Goal: Task Accomplishment & Management: Manage account settings

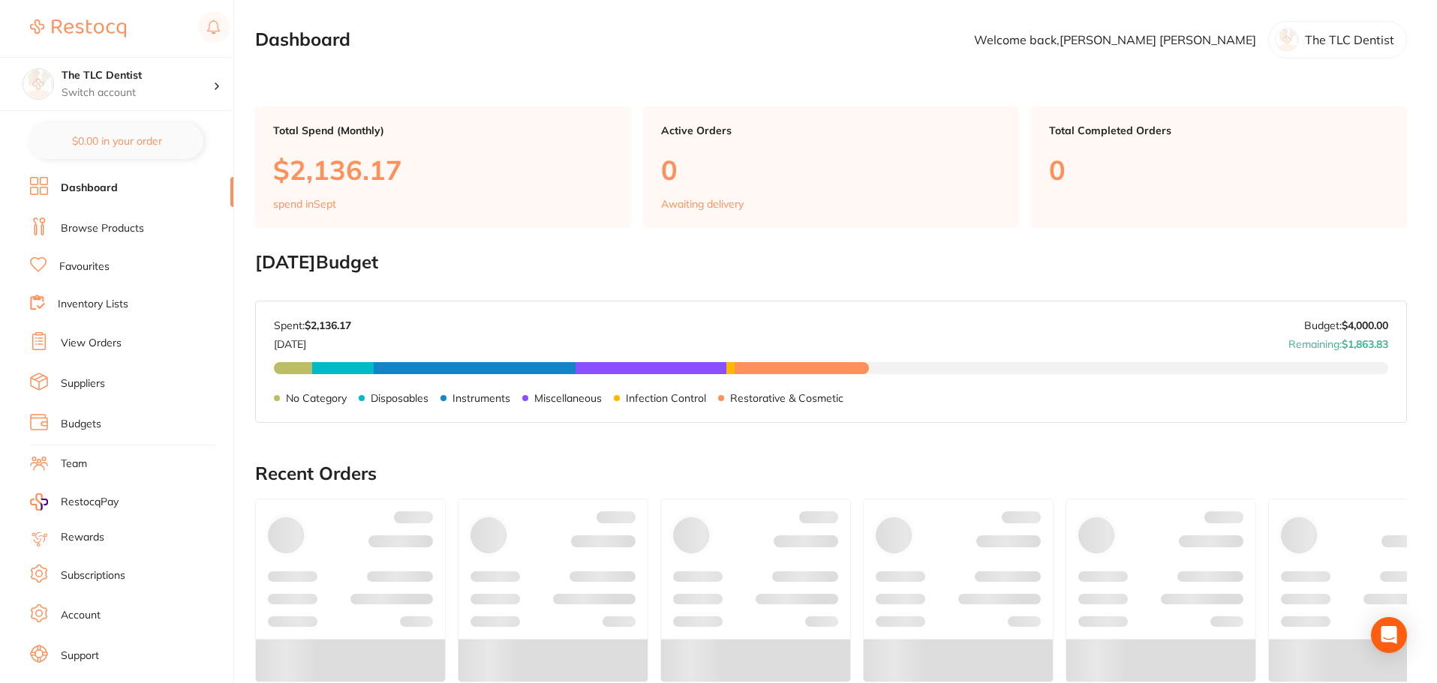
click at [143, 222] on li "Browse Products" at bounding box center [131, 229] width 203 height 23
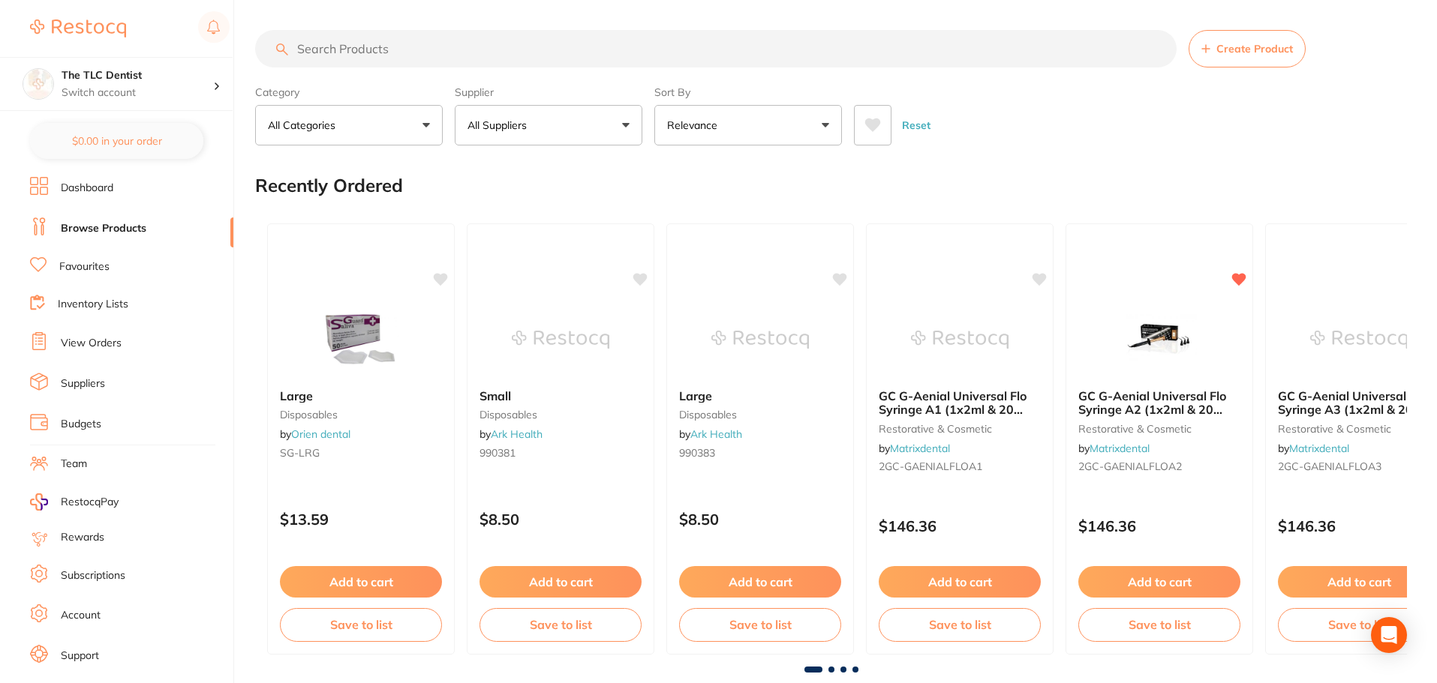
click at [616, 47] on input "search" at bounding box center [715, 49] width 921 height 38
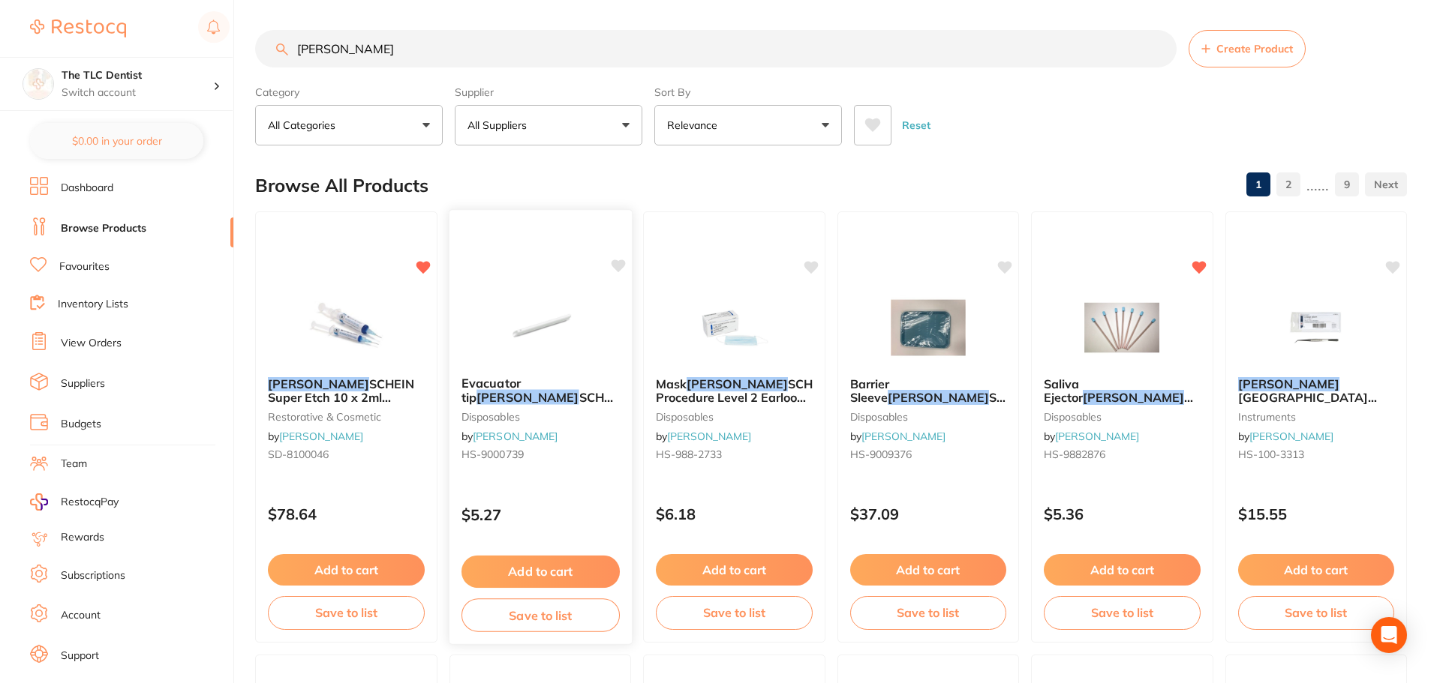
type input "[PERSON_NAME]"
click at [536, 369] on div "Evacuator tip [PERSON_NAME] S curve Vented 1 side 100 pk disposables by [PERSON…" at bounding box center [540, 422] width 182 height 115
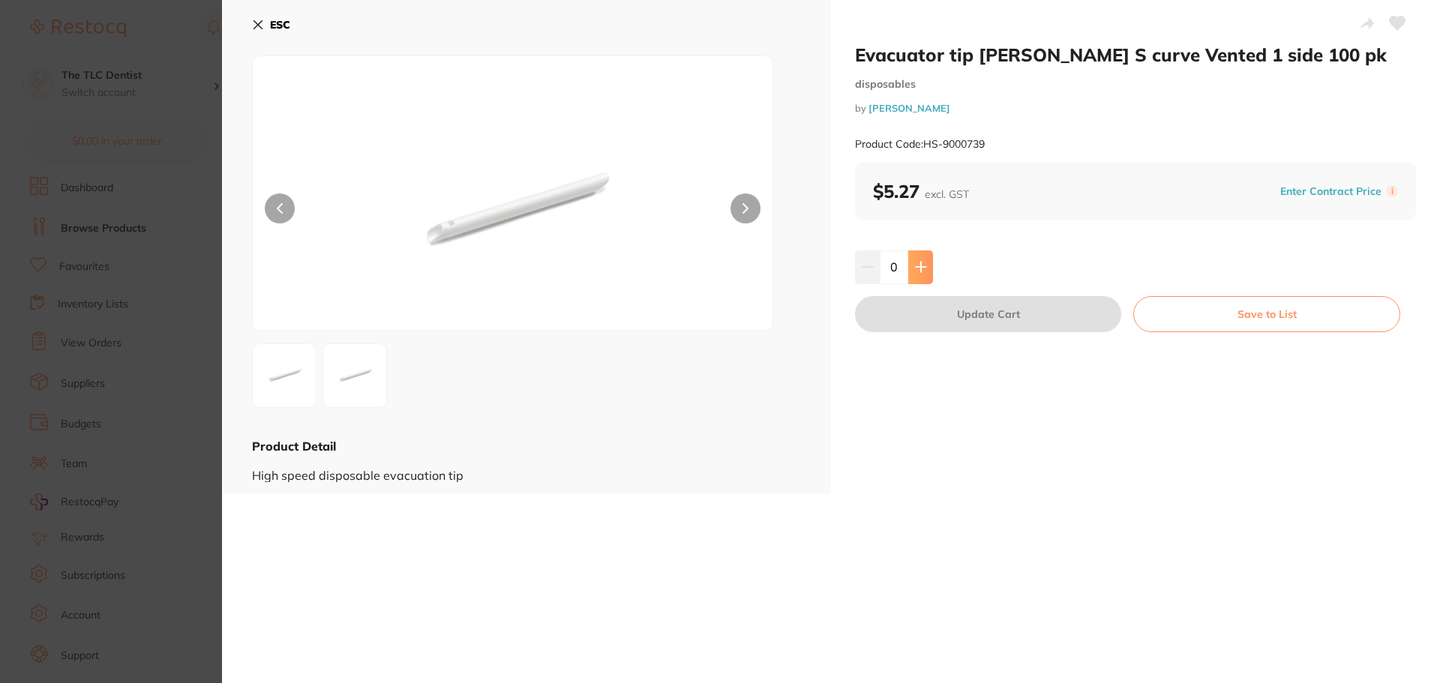
drag, startPoint x: 916, startPoint y: 257, endPoint x: 921, endPoint y: 263, distance: 8.0
click at [916, 257] on button at bounding box center [921, 267] width 25 height 33
type input "1"
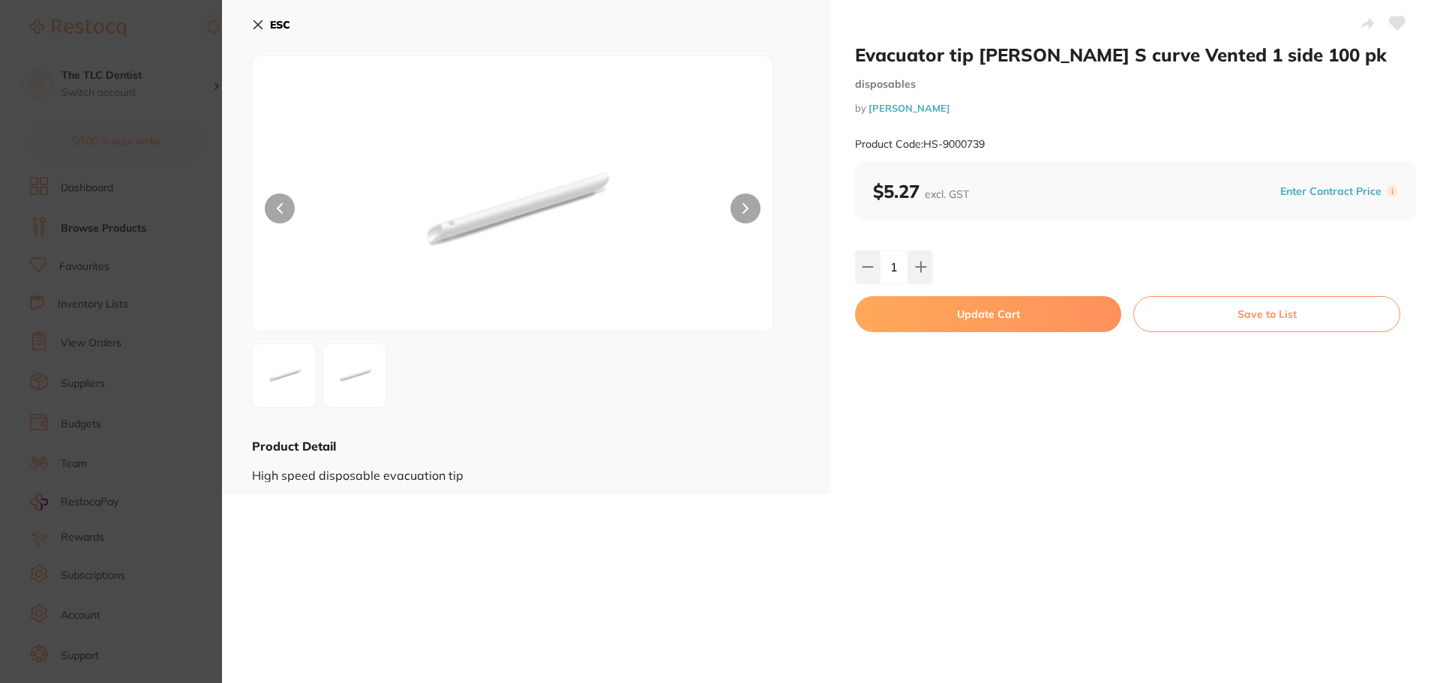
click at [945, 314] on button "Update Cart" at bounding box center [988, 314] width 266 height 36
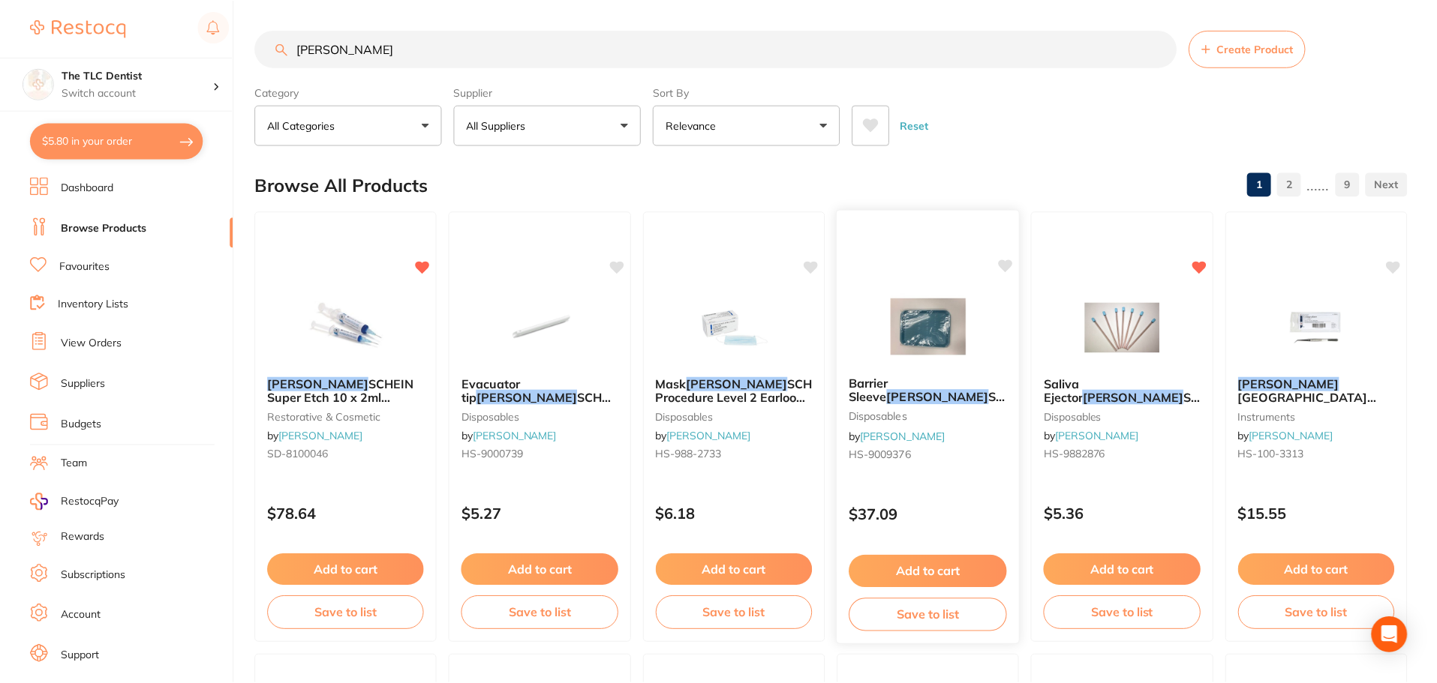
scroll to position [75, 0]
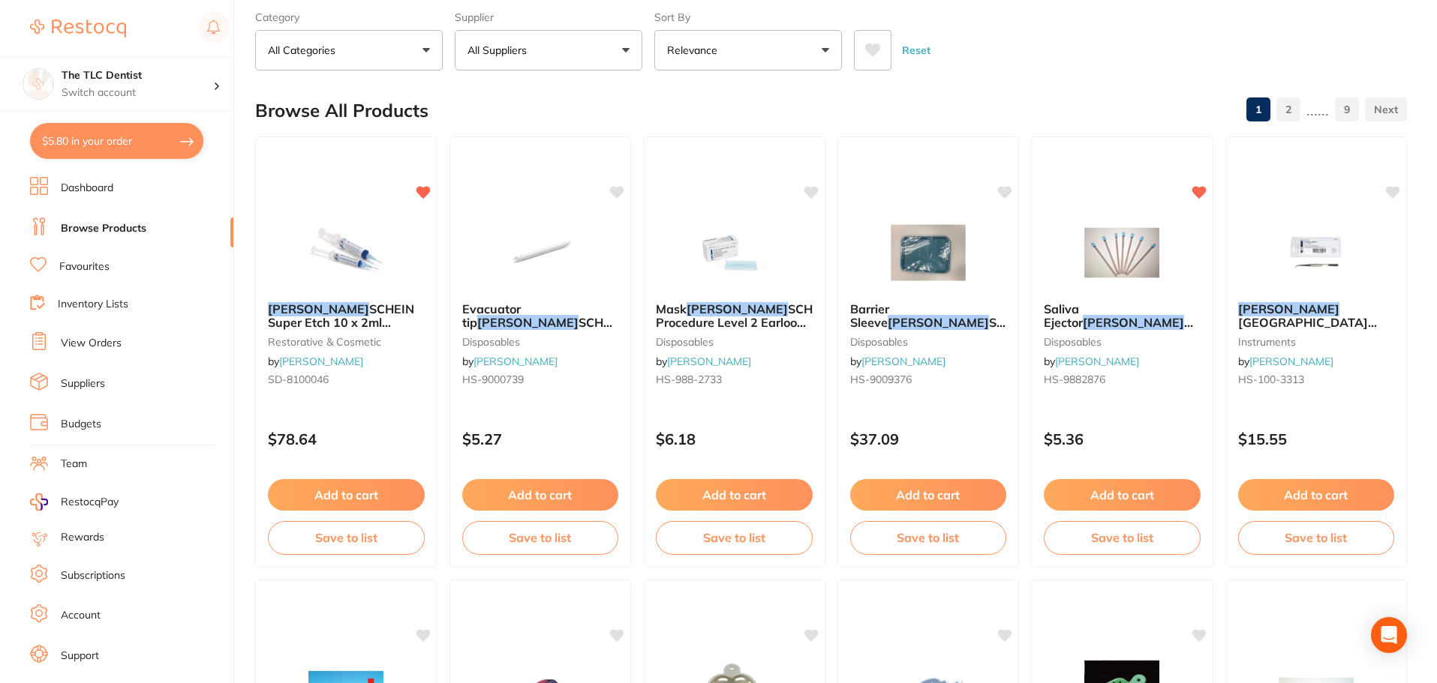
click at [145, 137] on button "$5.80 in your order" at bounding box center [116, 141] width 173 height 36
checkbox input "true"
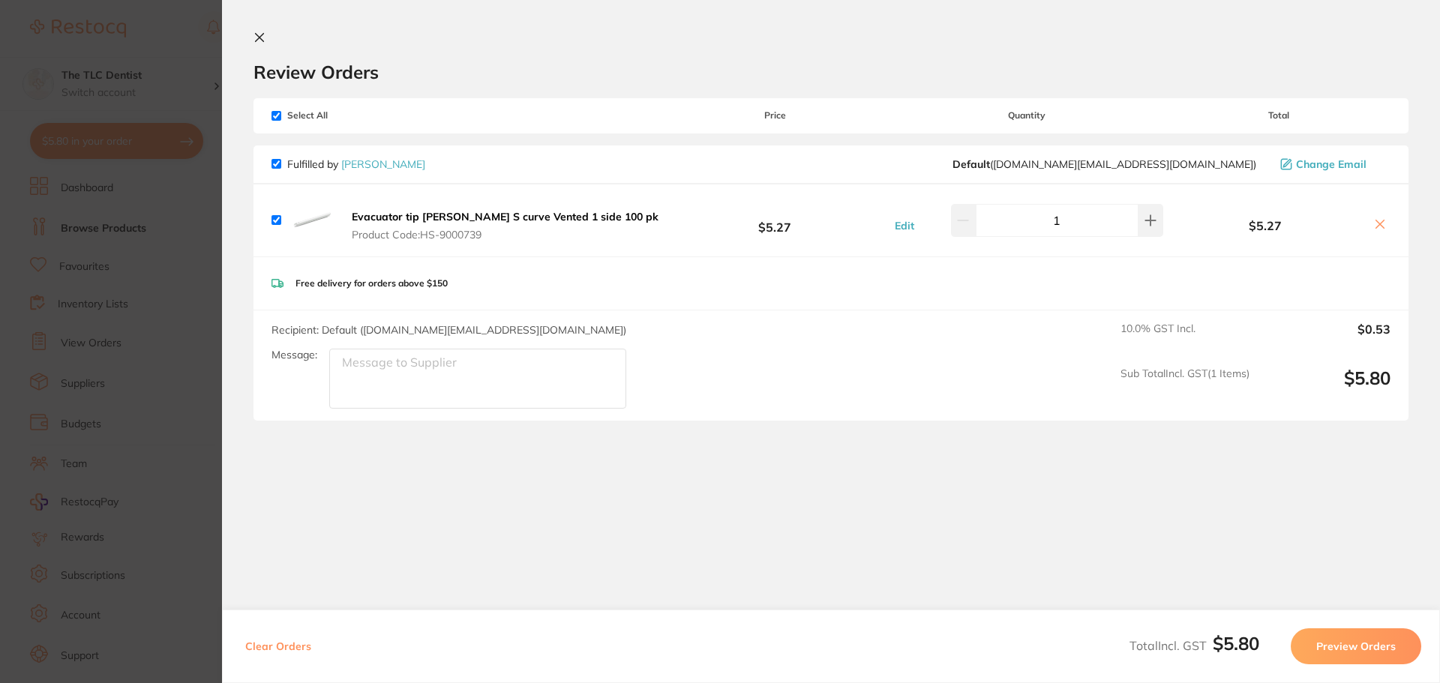
click at [490, 330] on span "Recipient: Default ( [DOMAIN_NAME][EMAIL_ADDRESS][DOMAIN_NAME] )" at bounding box center [449, 330] width 355 height 14
click at [530, 325] on span "Recipient: Default ( [DOMAIN_NAME][EMAIL_ADDRESS][DOMAIN_NAME] )" at bounding box center [449, 330] width 355 height 14
drag, startPoint x: 536, startPoint y: 329, endPoint x: 364, endPoint y: 331, distance: 172.6
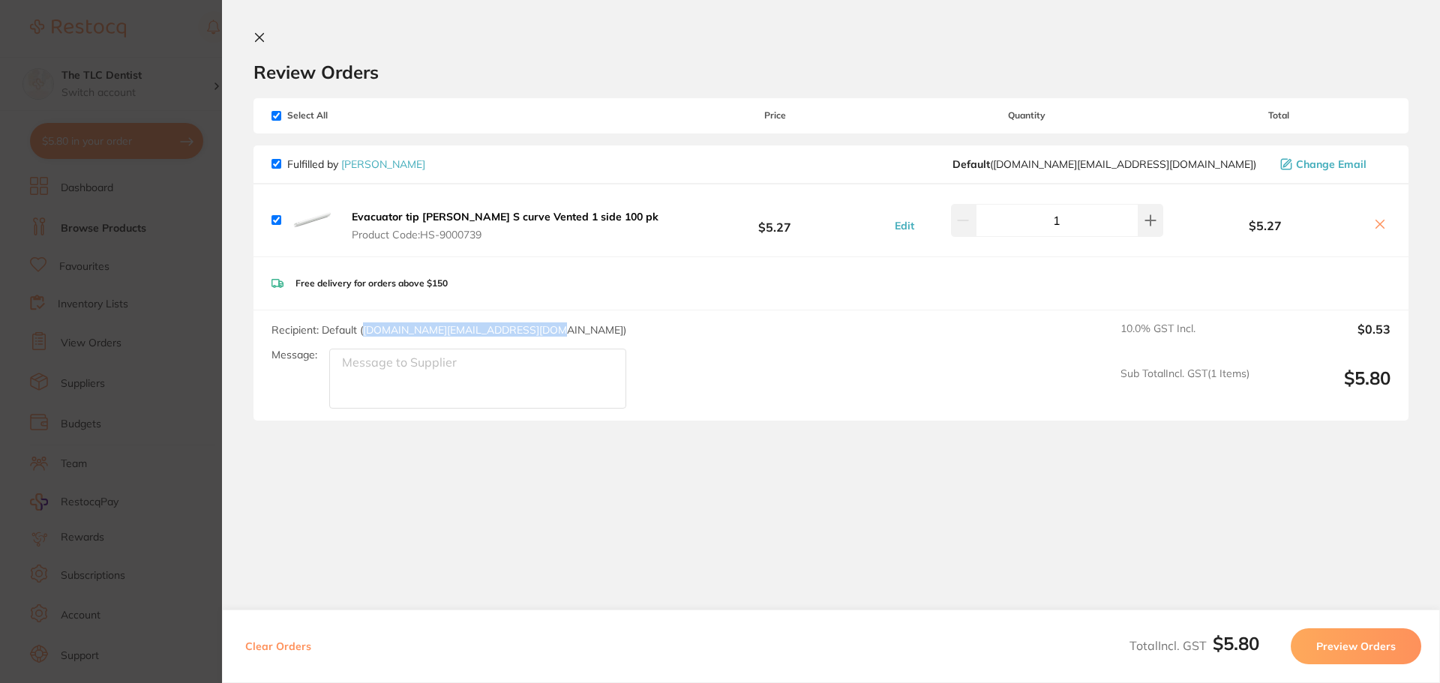
click at [364, 331] on span "Recipient: Default ( [DOMAIN_NAME][EMAIL_ADDRESS][DOMAIN_NAME] )" at bounding box center [449, 330] width 355 height 14
copy span "[DOMAIN_NAME][EMAIL_ADDRESS][DOMAIN_NAME]"
click at [164, 478] on section "Update RRP Set your pre negotiated price for this item. Item Agreed RRP (excl. …" at bounding box center [720, 341] width 1440 height 683
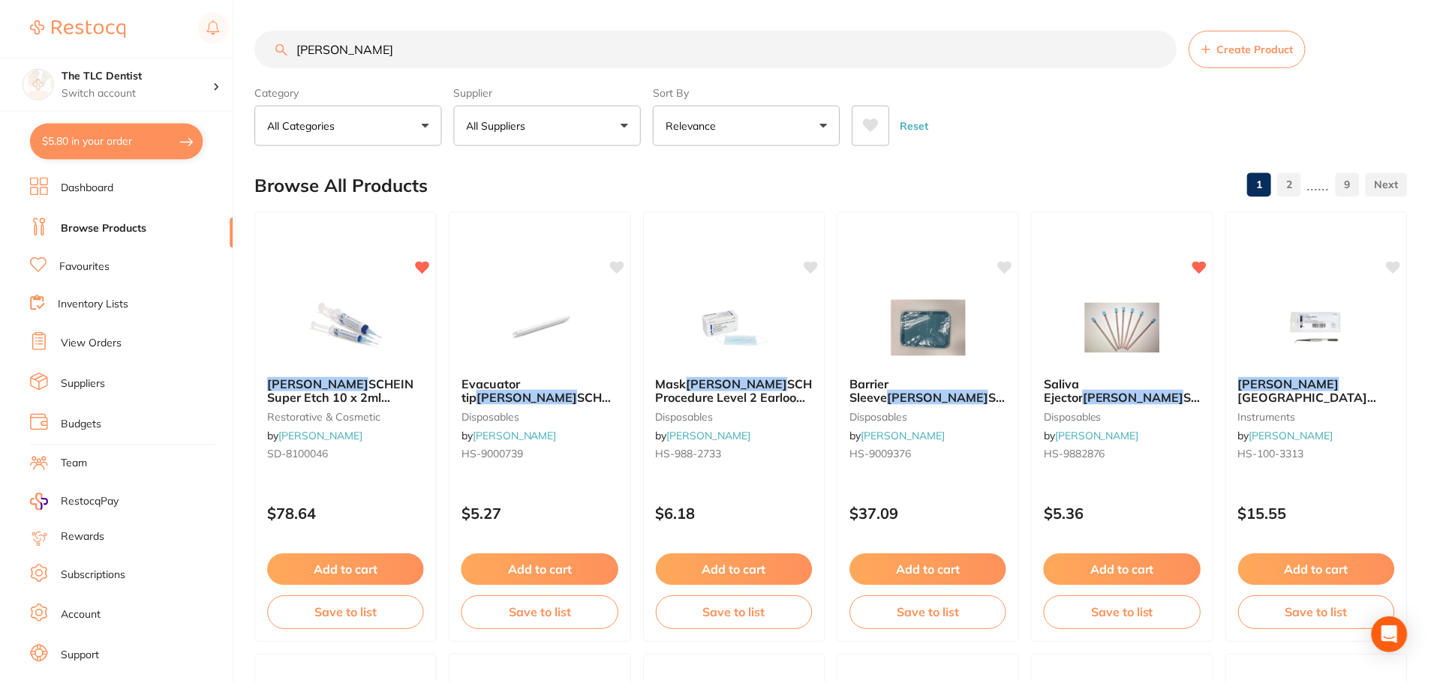
scroll to position [75, 0]
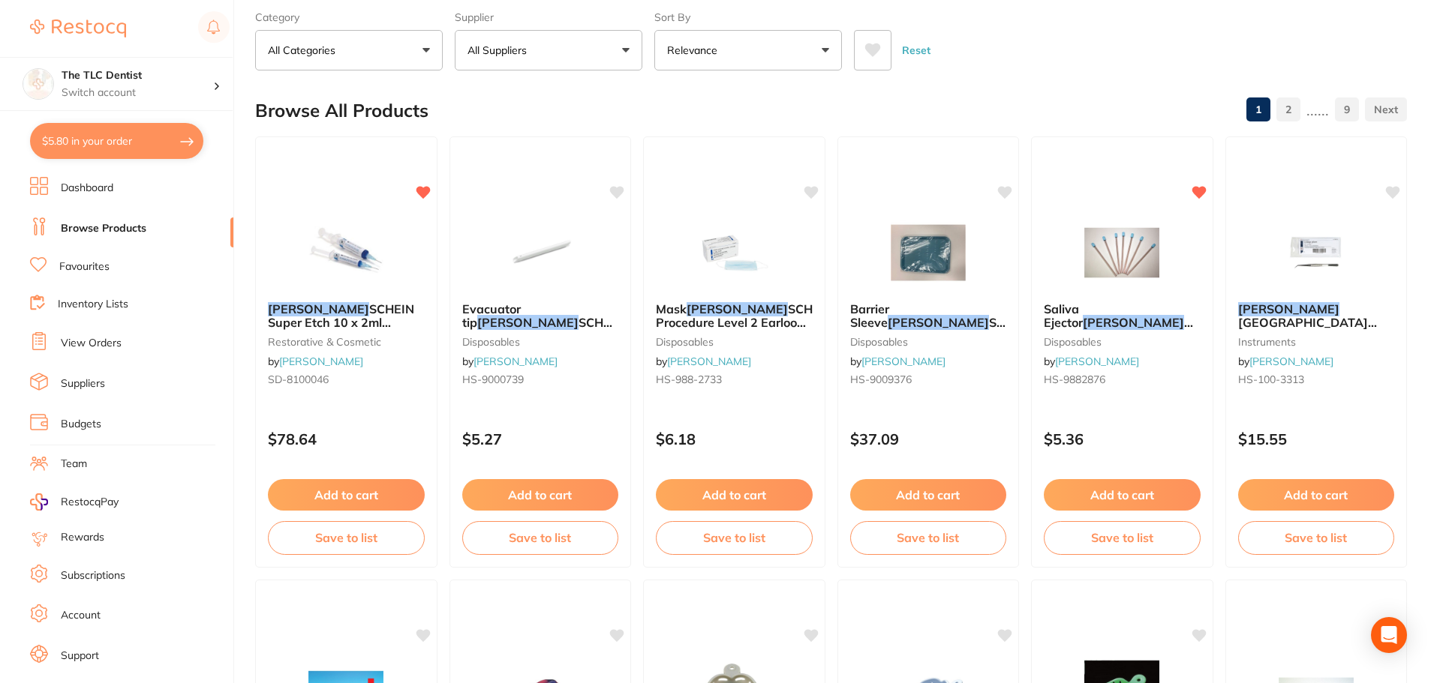
click at [107, 347] on link "View Orders" at bounding box center [91, 343] width 61 height 15
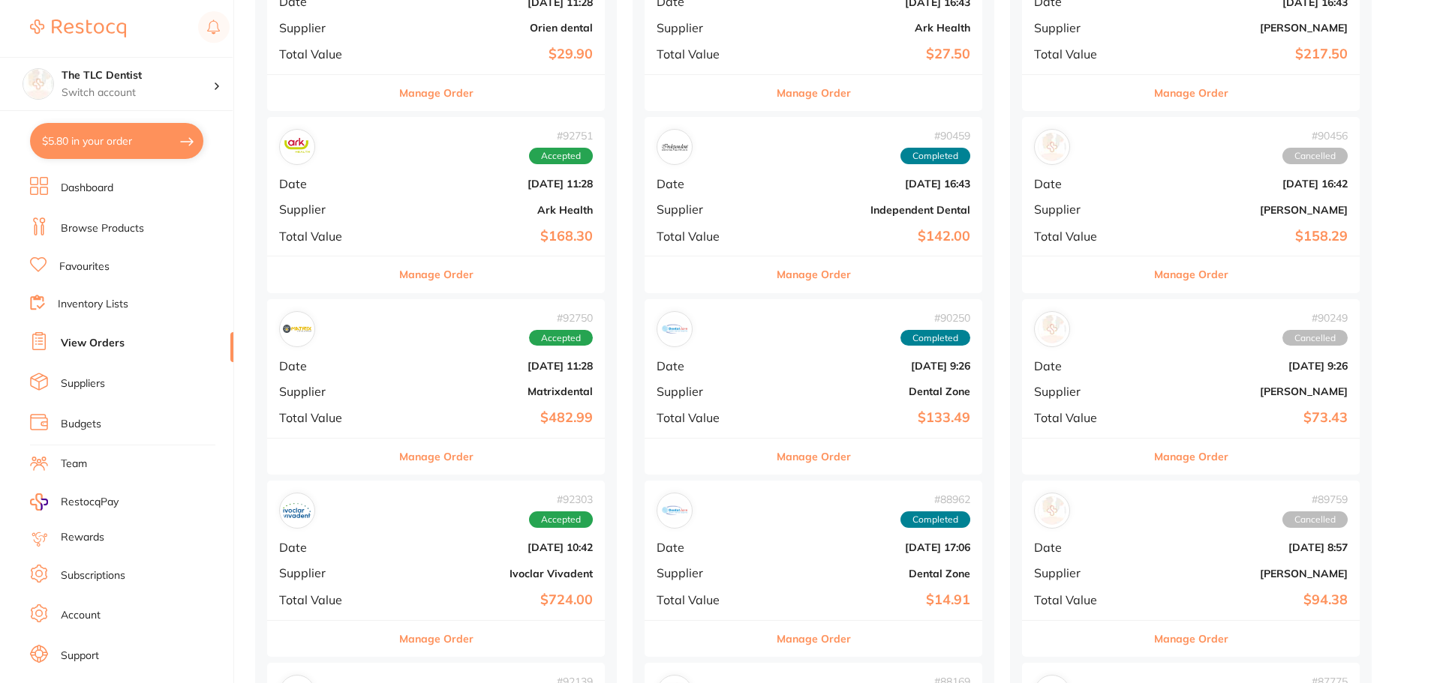
scroll to position [300, 0]
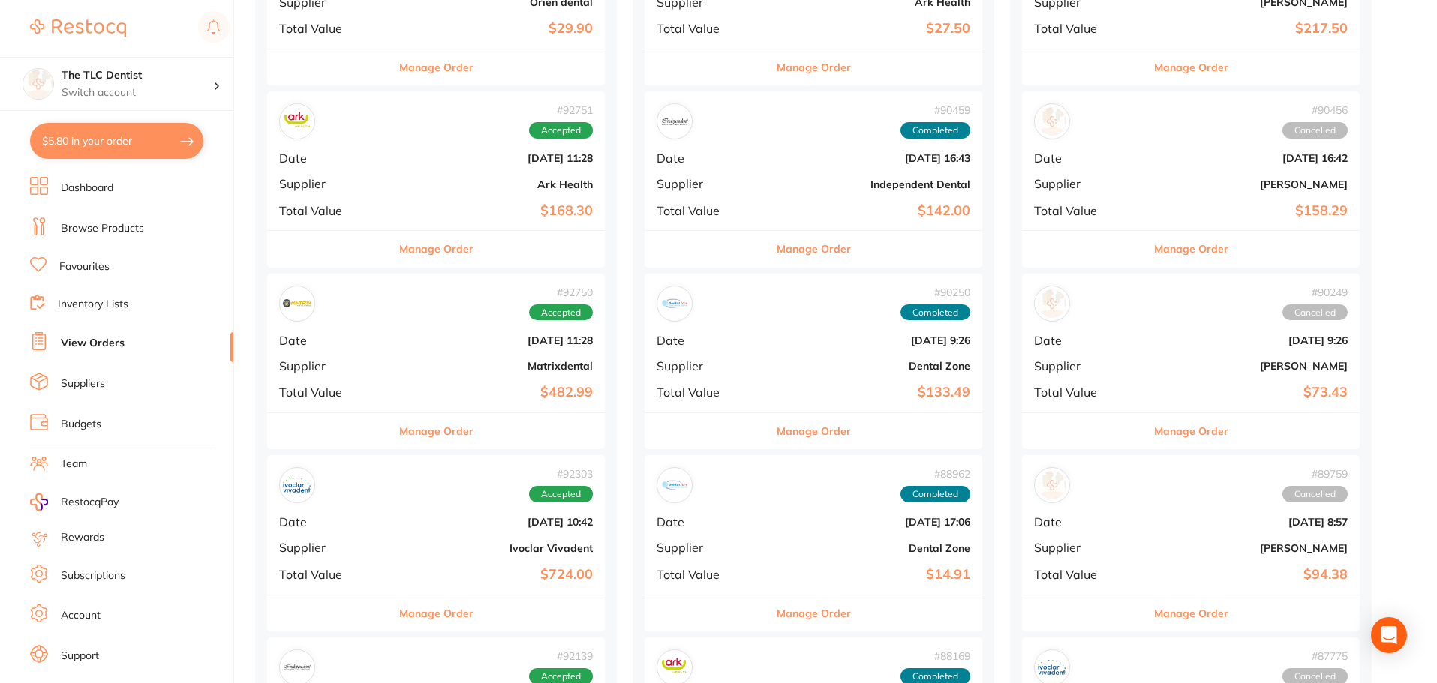
click at [411, 266] on button "Manage Order" at bounding box center [436, 249] width 74 height 36
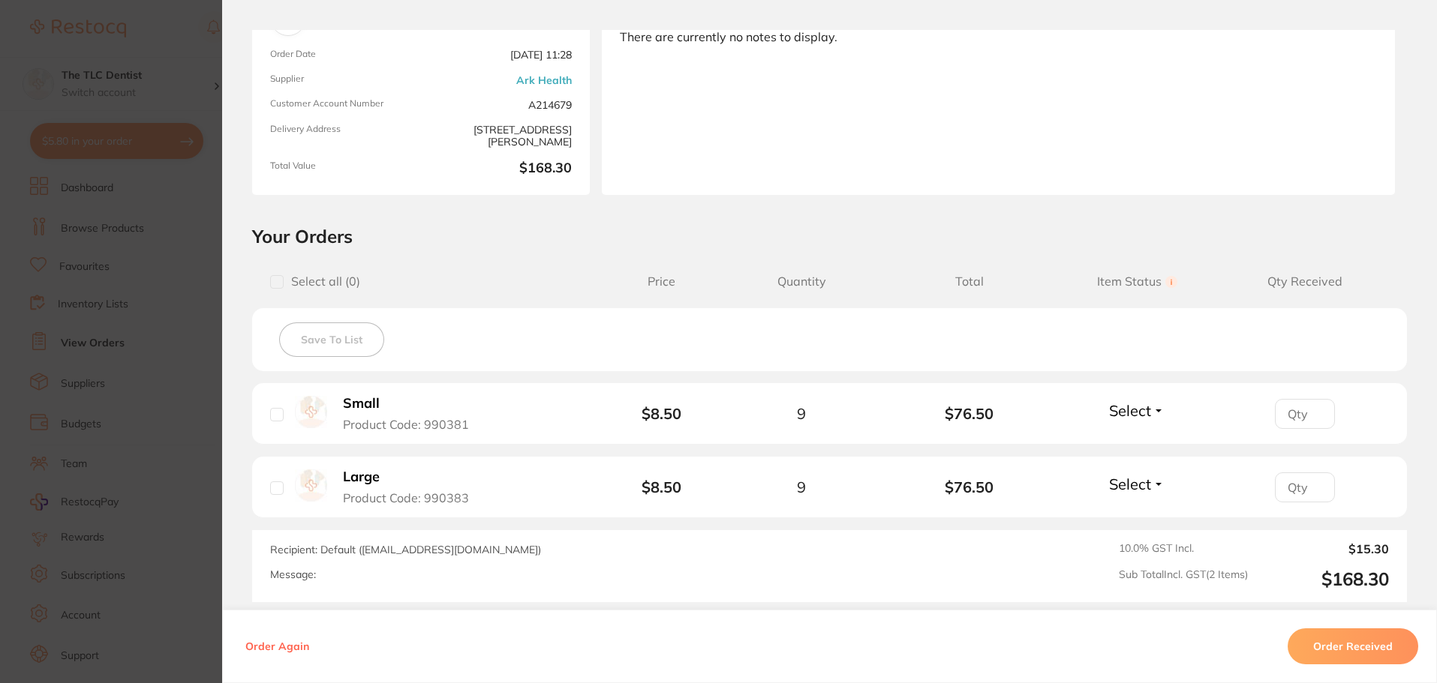
scroll to position [225, 0]
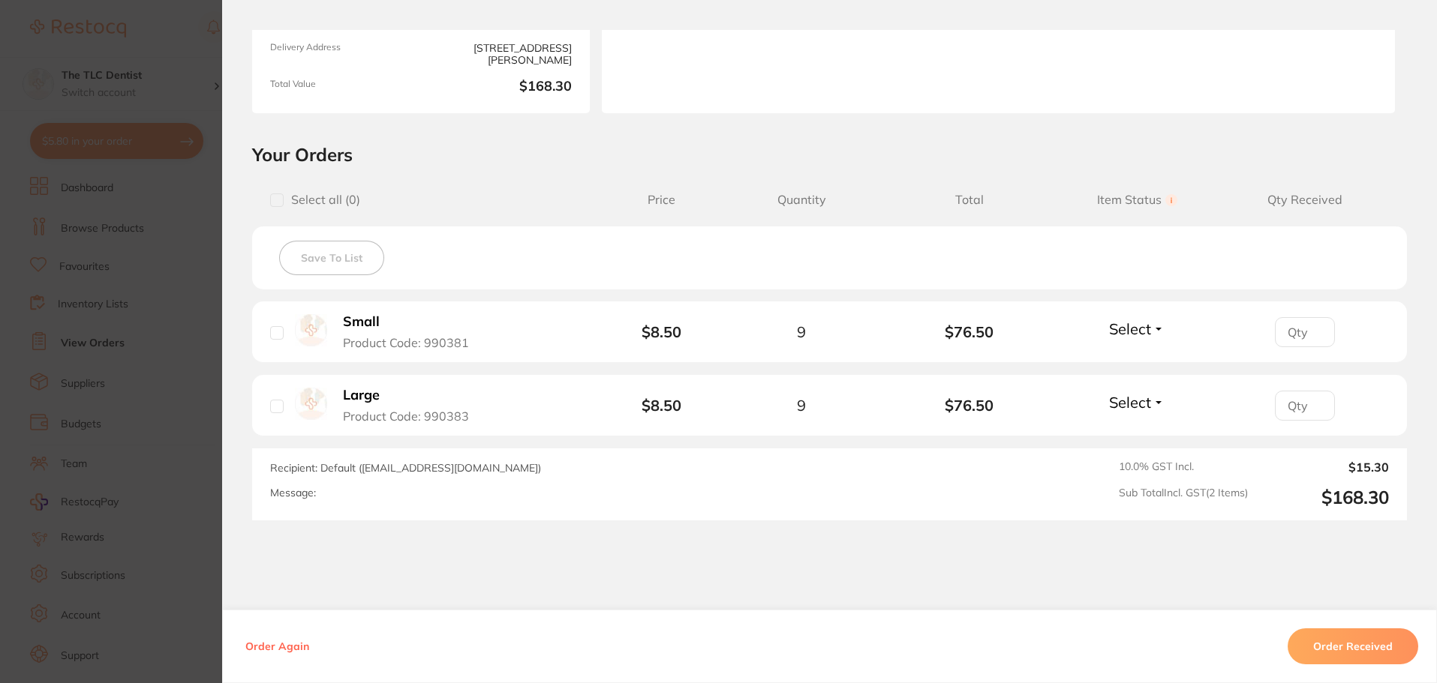
click at [181, 398] on section "Order ID: Restocq- 92751 Order Information Accepted Order Order Date [DATE] 11:…" at bounding box center [718, 341] width 1437 height 683
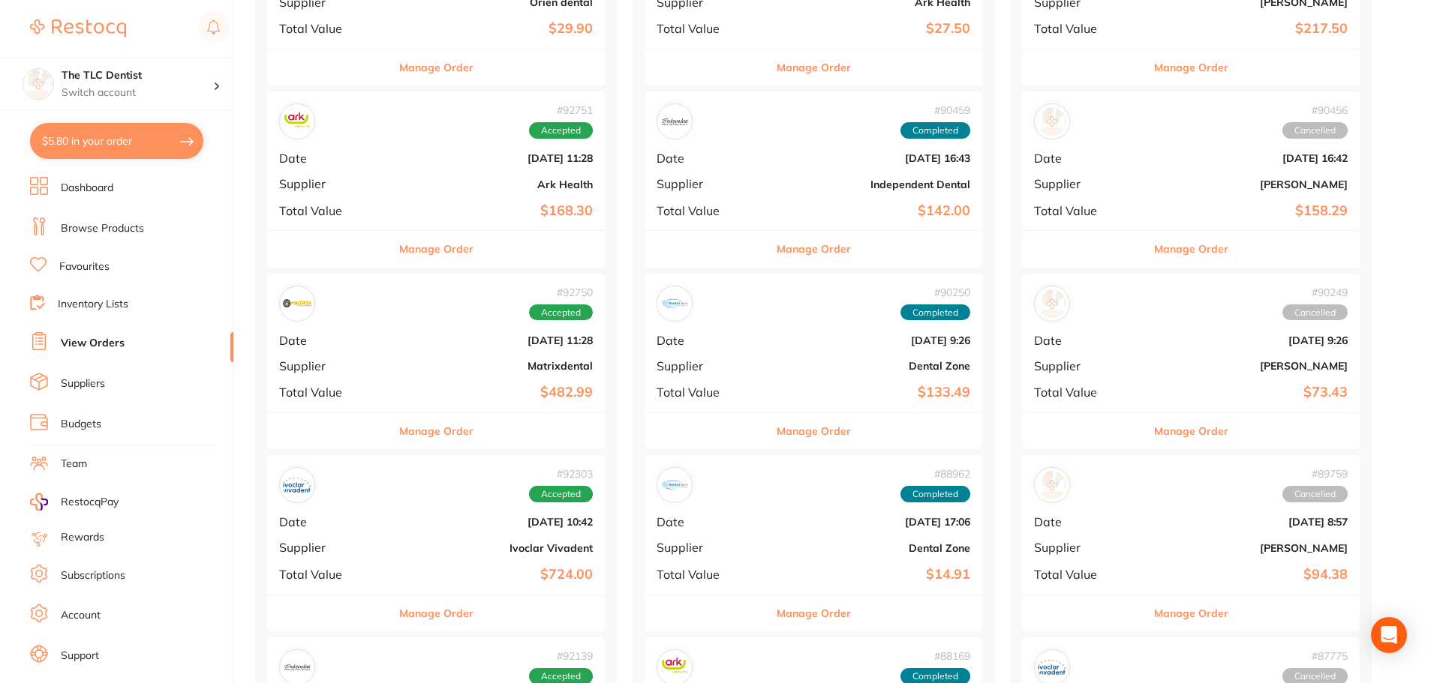
click at [407, 71] on button "Manage Order" at bounding box center [436, 68] width 74 height 36
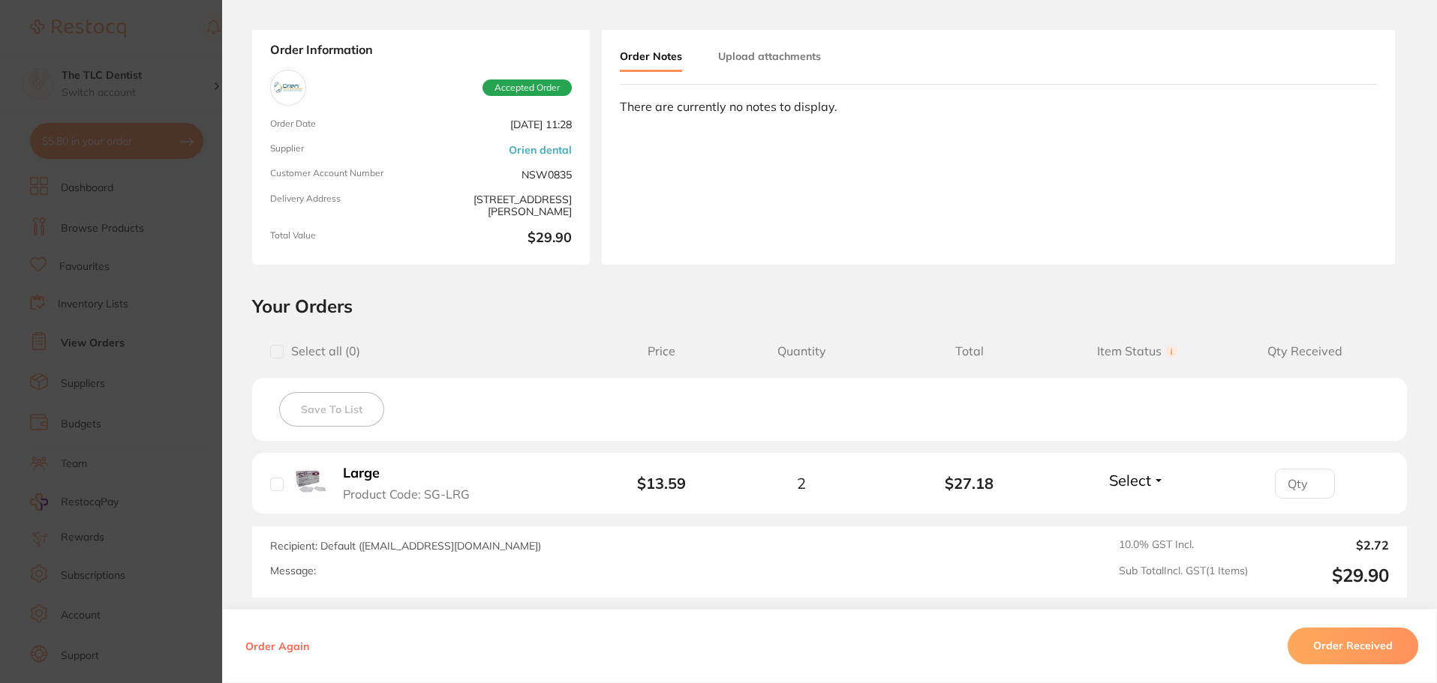
scroll to position [212, 0]
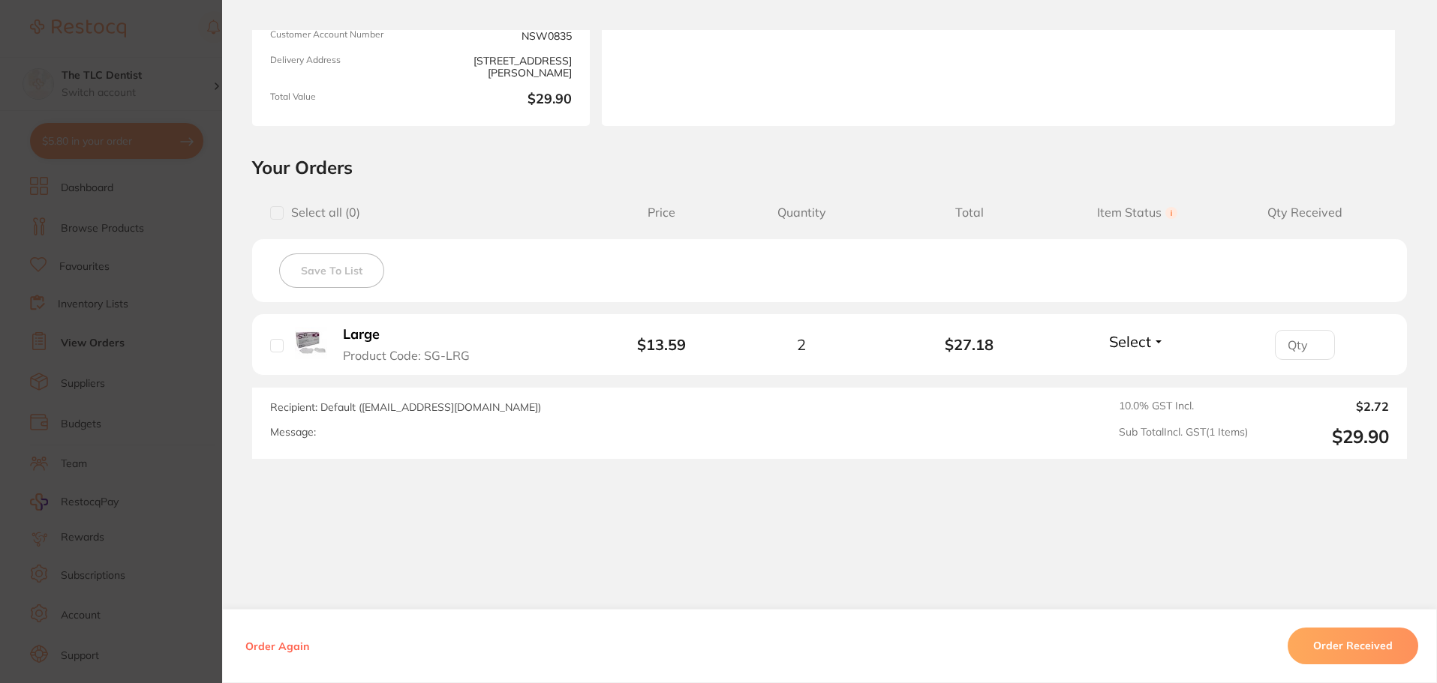
drag, startPoint x: 1380, startPoint y: 653, endPoint x: 1373, endPoint y: 650, distance: 8.1
click at [1379, 652] on button "Order Received" at bounding box center [1352, 646] width 131 height 36
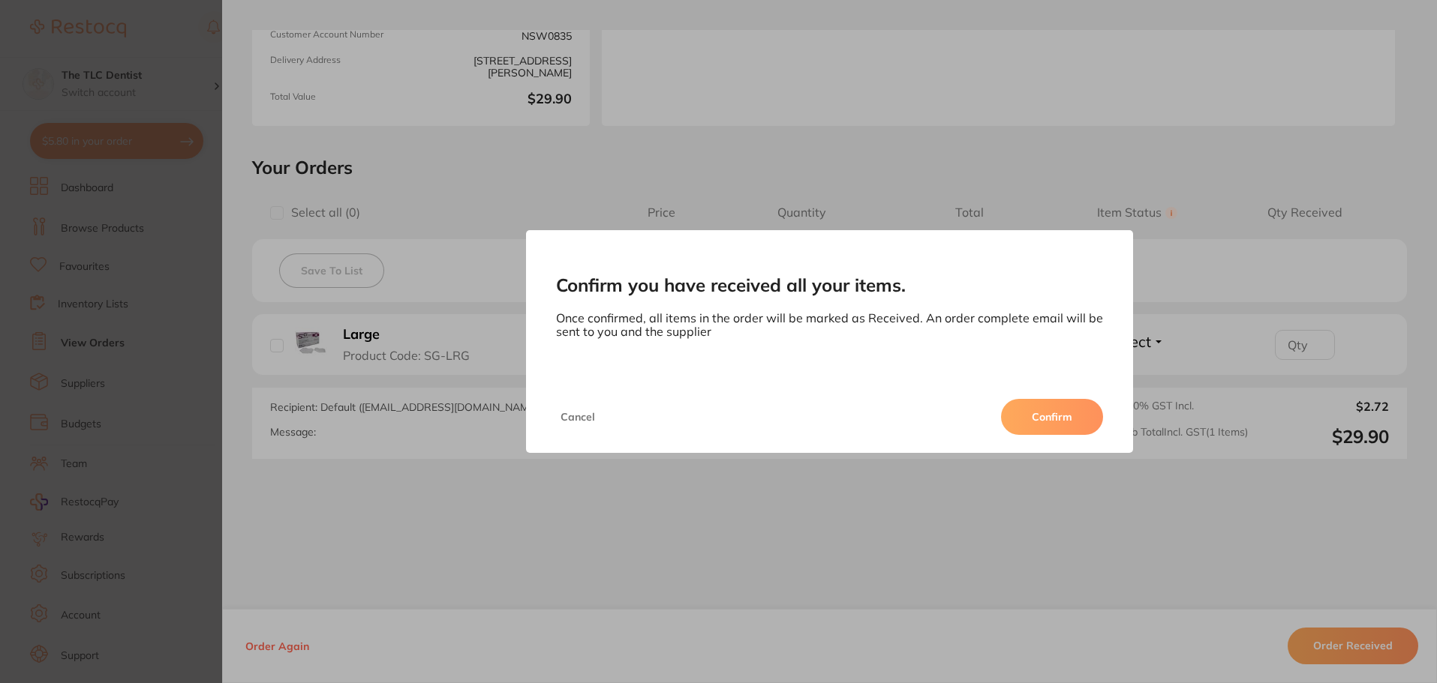
click at [1031, 424] on button "Confirm" at bounding box center [1052, 417] width 102 height 36
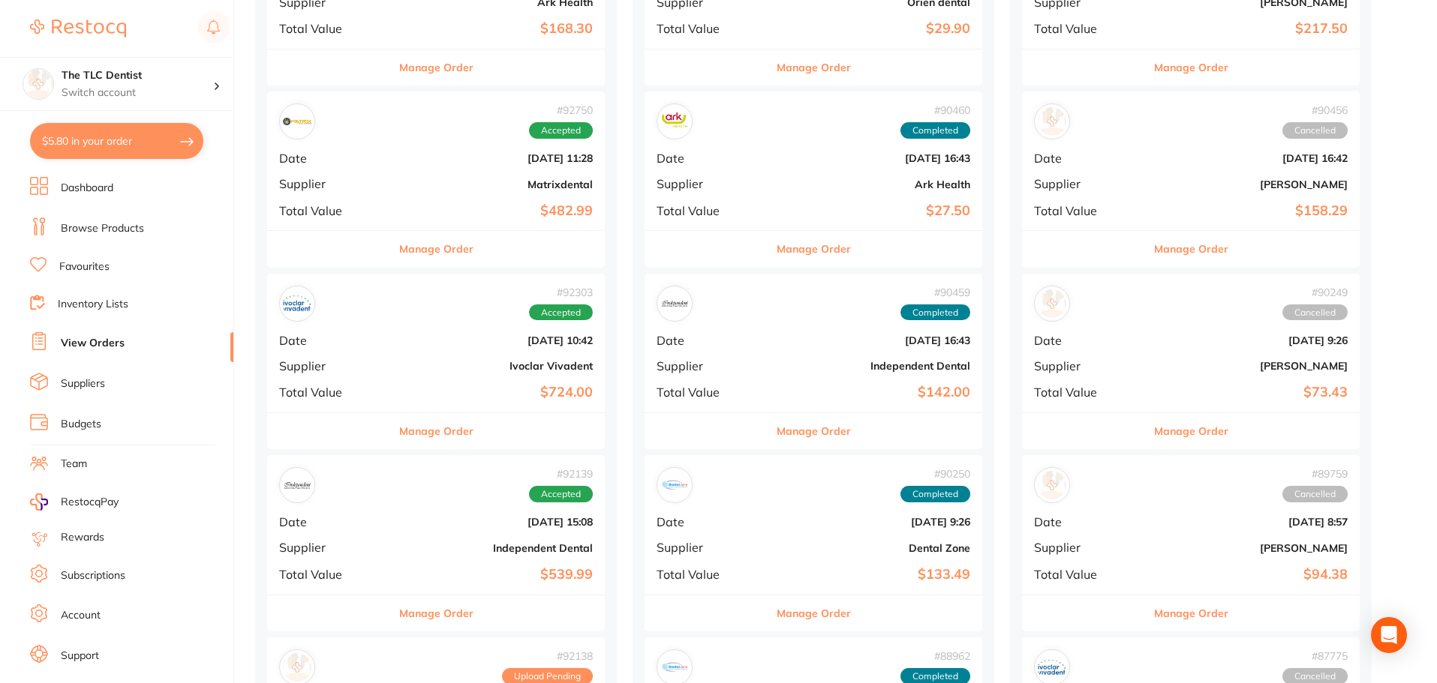
click at [399, 428] on button "Manage Order" at bounding box center [436, 431] width 74 height 36
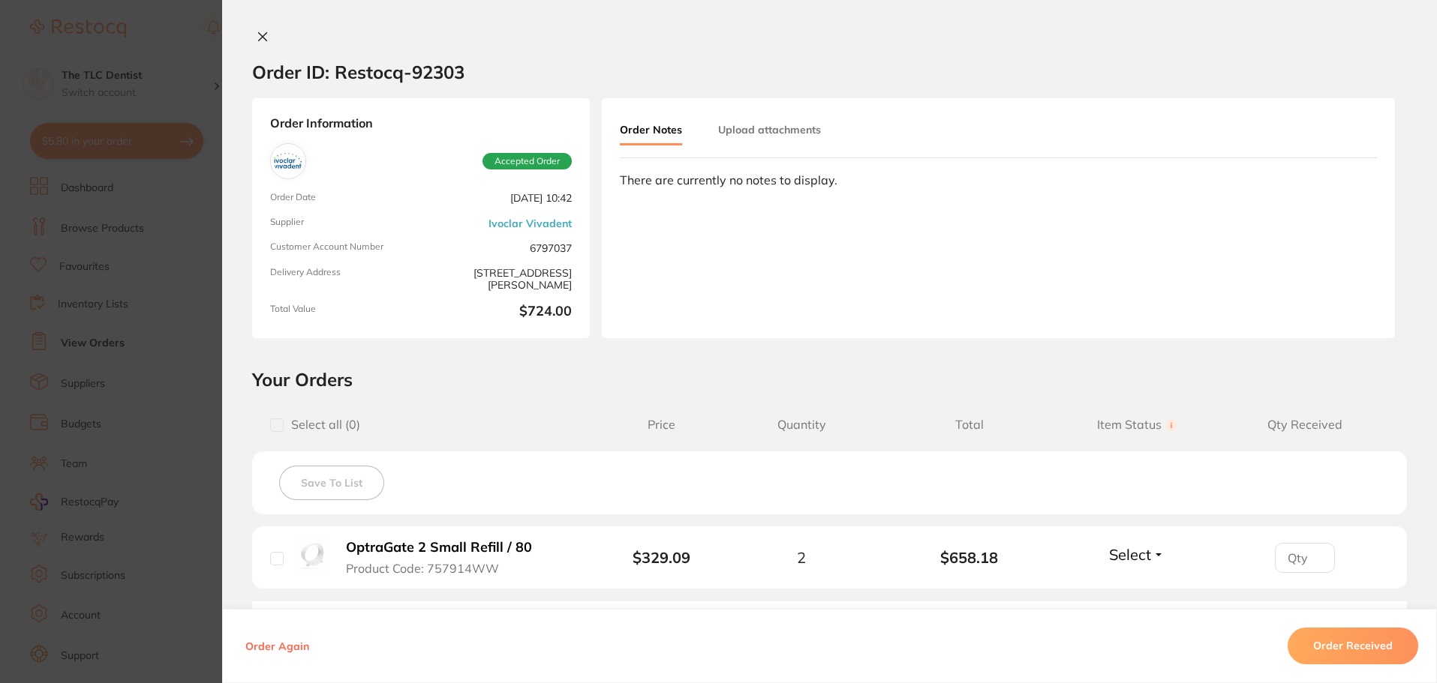
drag, startPoint x: 1345, startPoint y: 660, endPoint x: 1336, endPoint y: 654, distance: 10.8
click at [1344, 659] on button "Order Received" at bounding box center [1352, 647] width 131 height 36
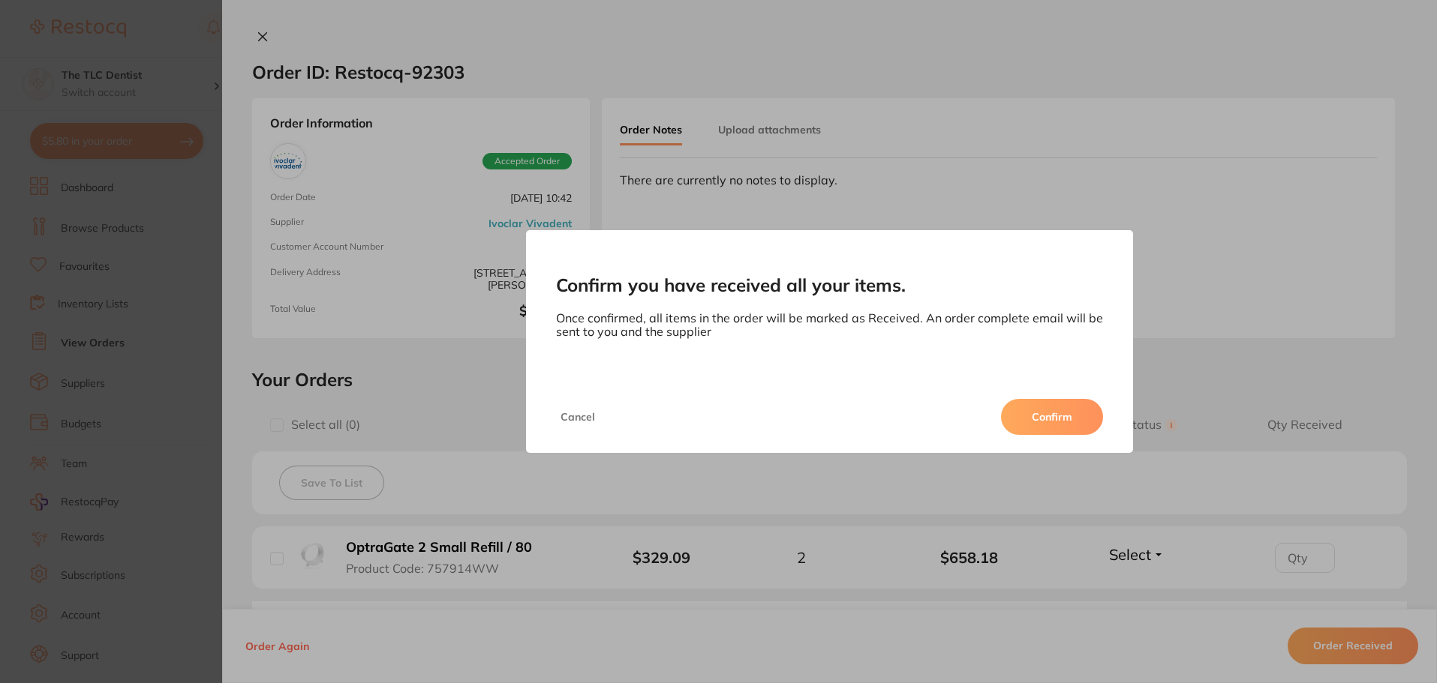
click at [1042, 416] on button "Confirm" at bounding box center [1052, 417] width 102 height 36
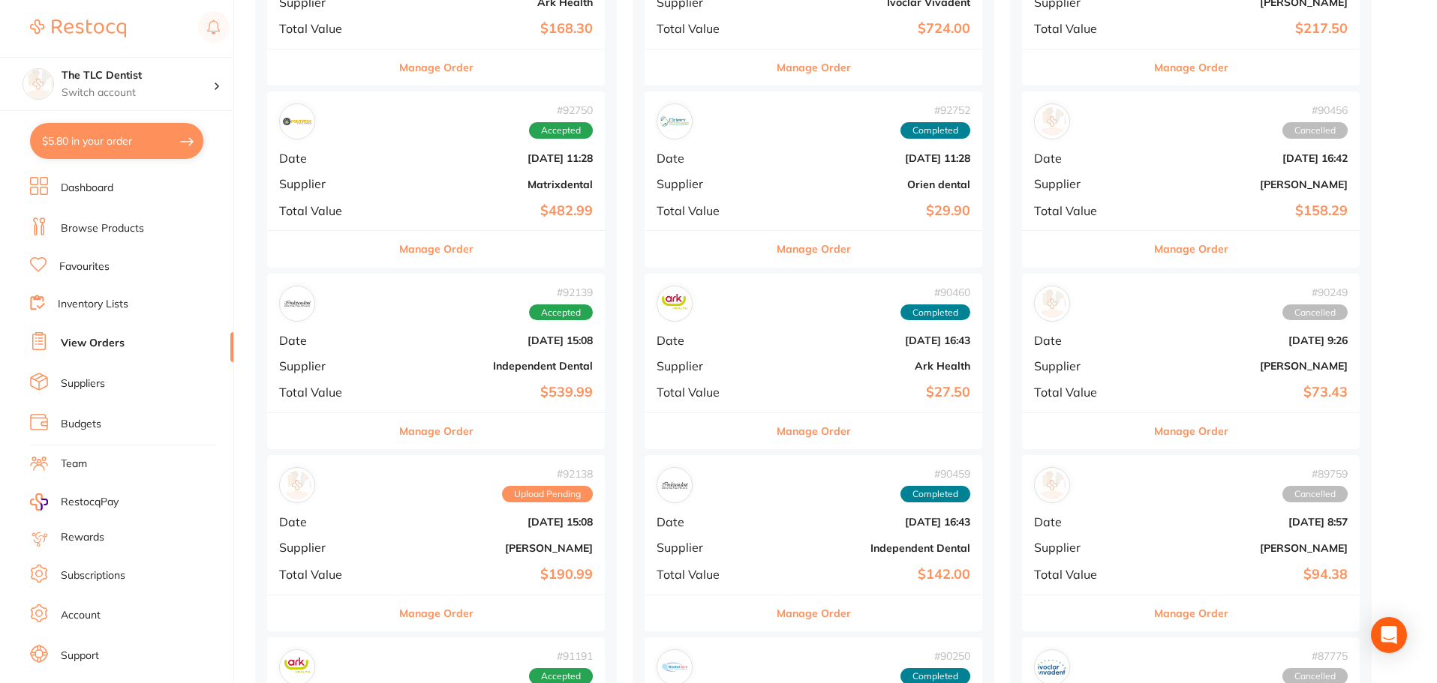
drag, startPoint x: 417, startPoint y: 242, endPoint x: 530, endPoint y: 260, distance: 114.6
click at [417, 243] on button "Manage Order" at bounding box center [436, 249] width 74 height 36
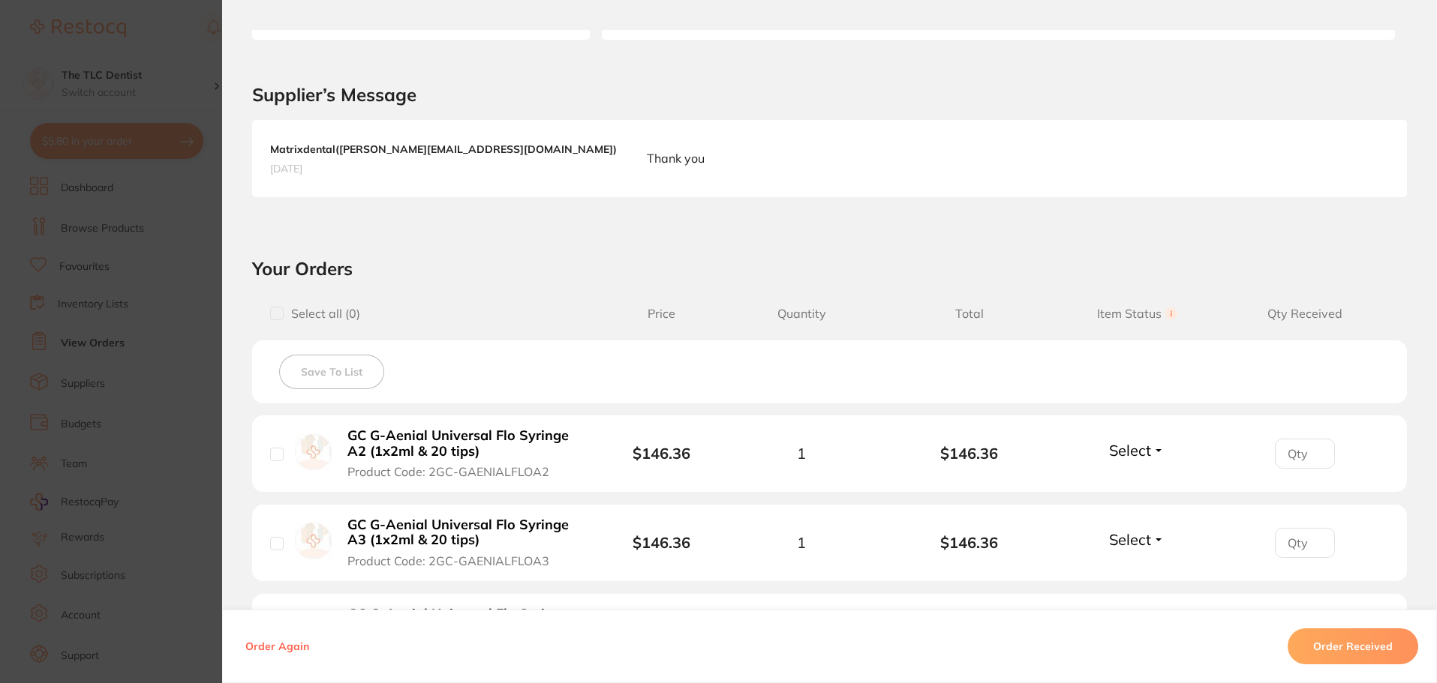
scroll to position [450, 0]
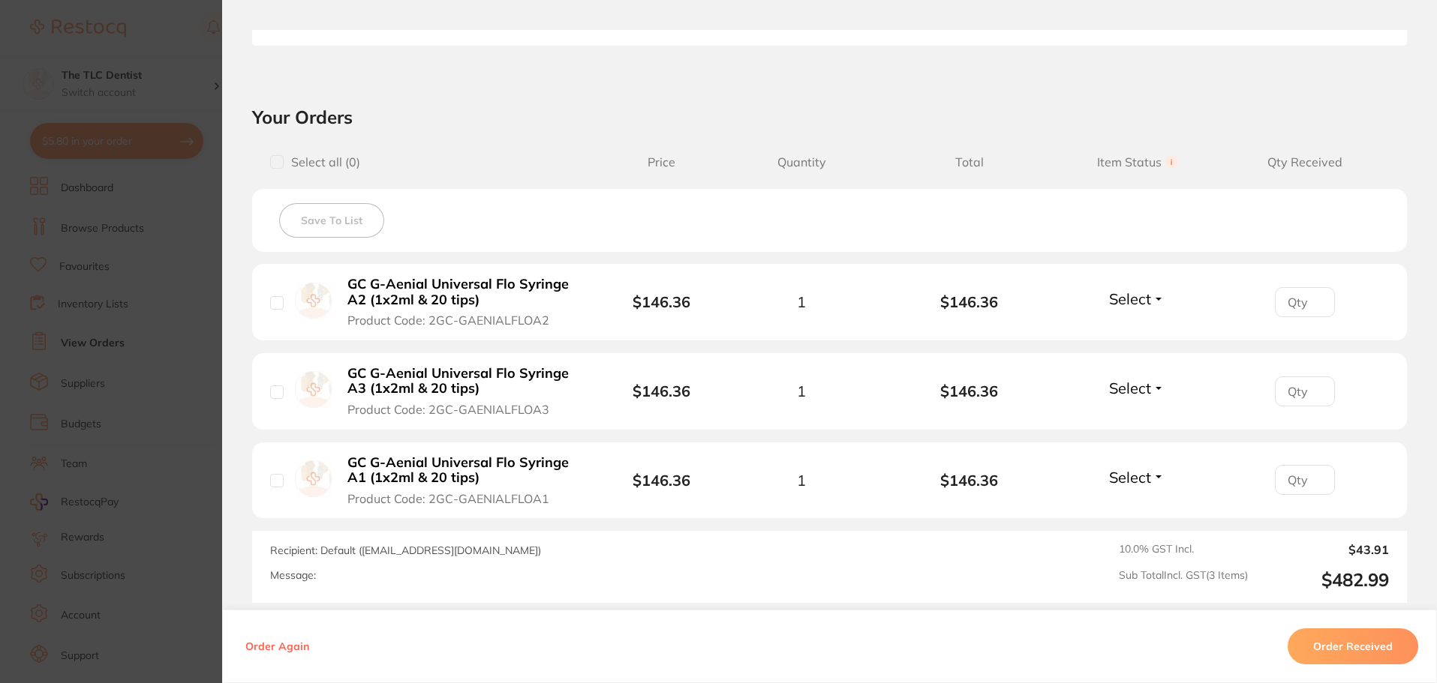
click at [115, 425] on section "Order ID: Restocq- 92750 Order Information Accepted Order Order Date [DATE] 11:…" at bounding box center [718, 341] width 1437 height 683
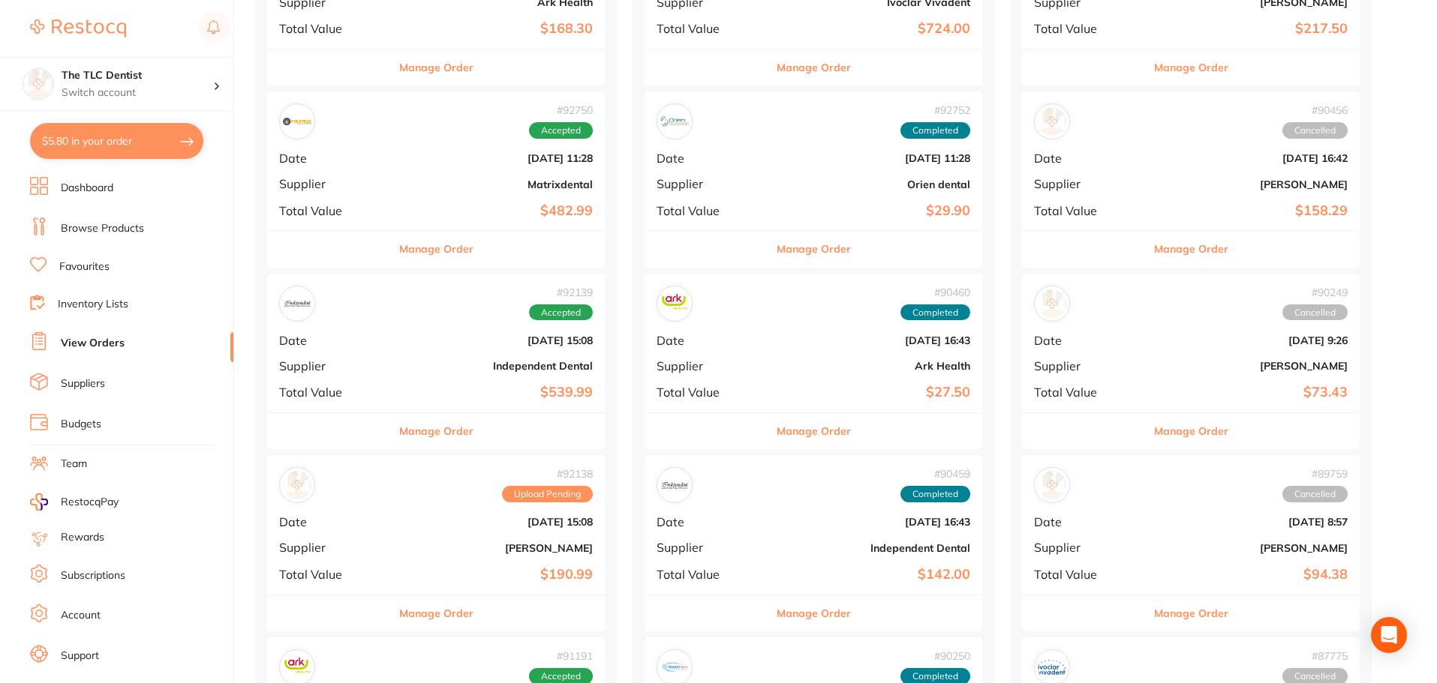
click at [399, 434] on button "Manage Order" at bounding box center [436, 431] width 74 height 36
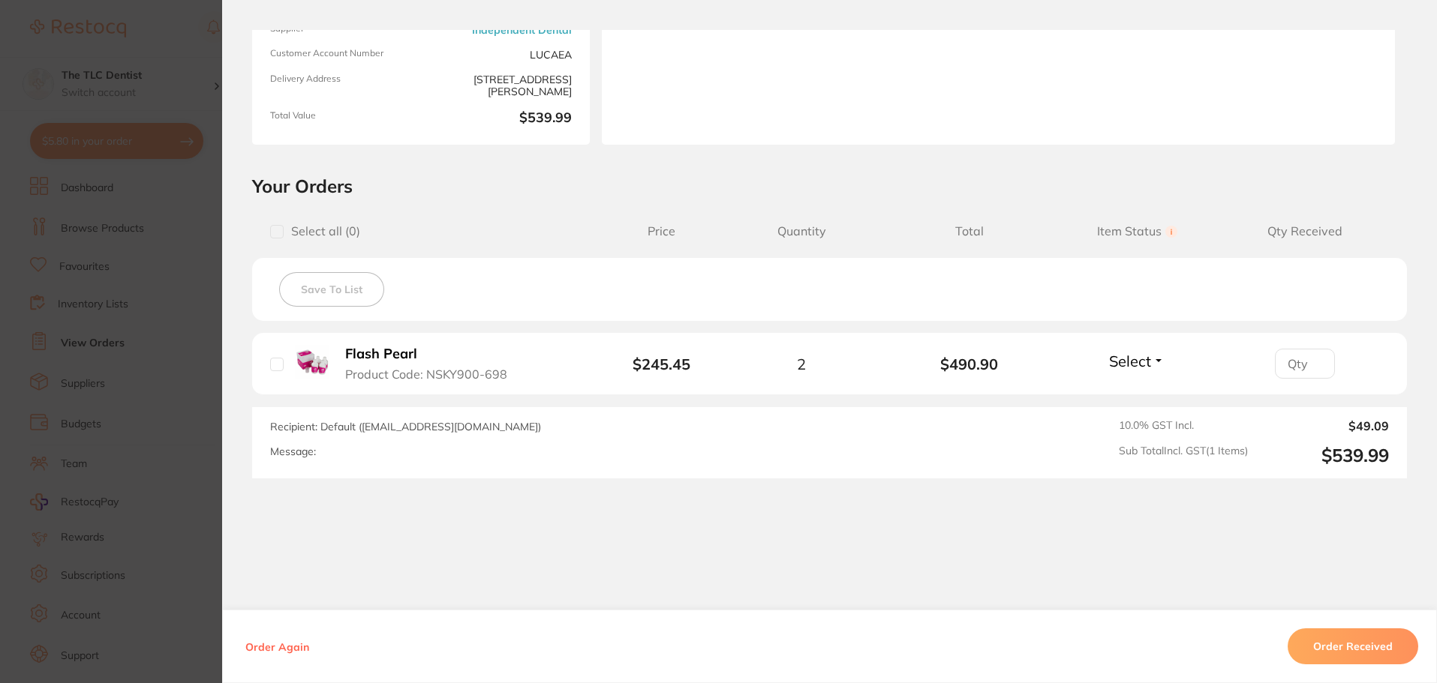
scroll to position [212, 0]
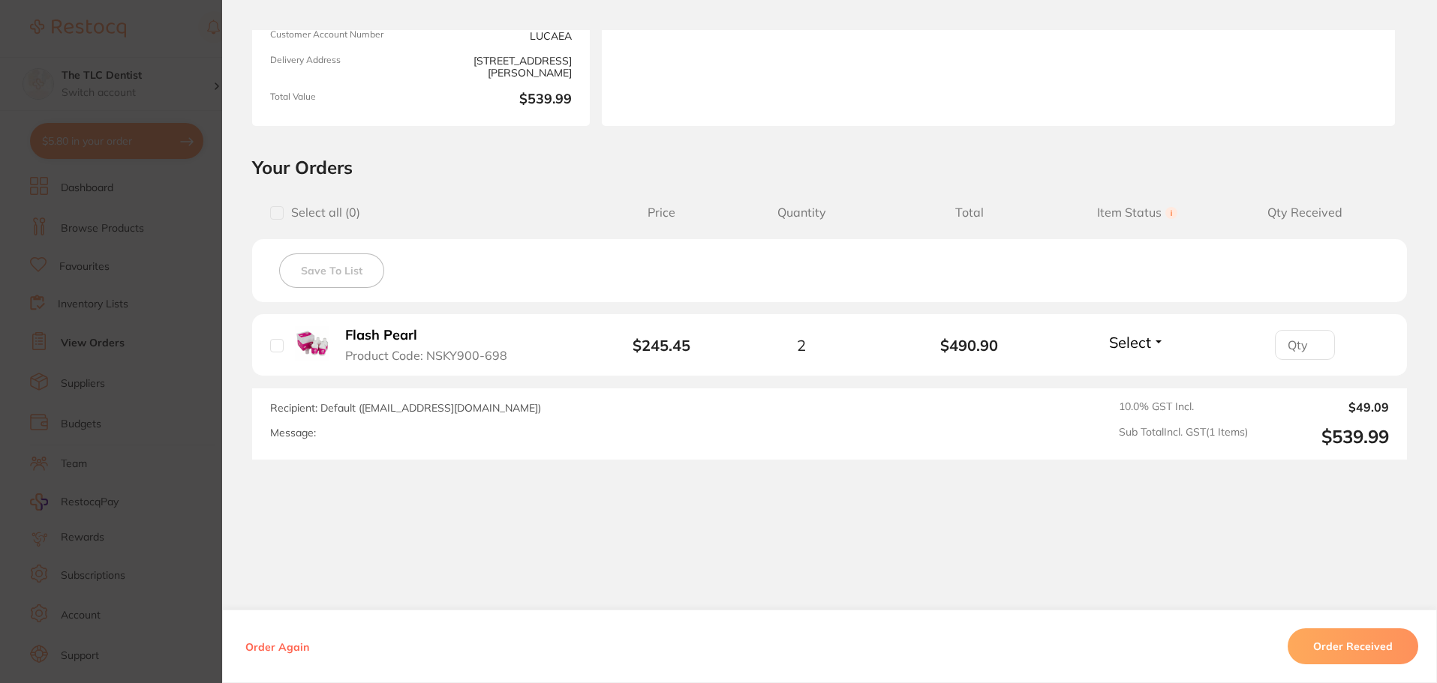
drag, startPoint x: 1313, startPoint y: 626, endPoint x: 1320, endPoint y: 629, distance: 7.7
click at [1317, 628] on div "Order Again Order Received" at bounding box center [829, 647] width 1215 height 74
click at [1326, 638] on button "Order Received" at bounding box center [1352, 647] width 131 height 36
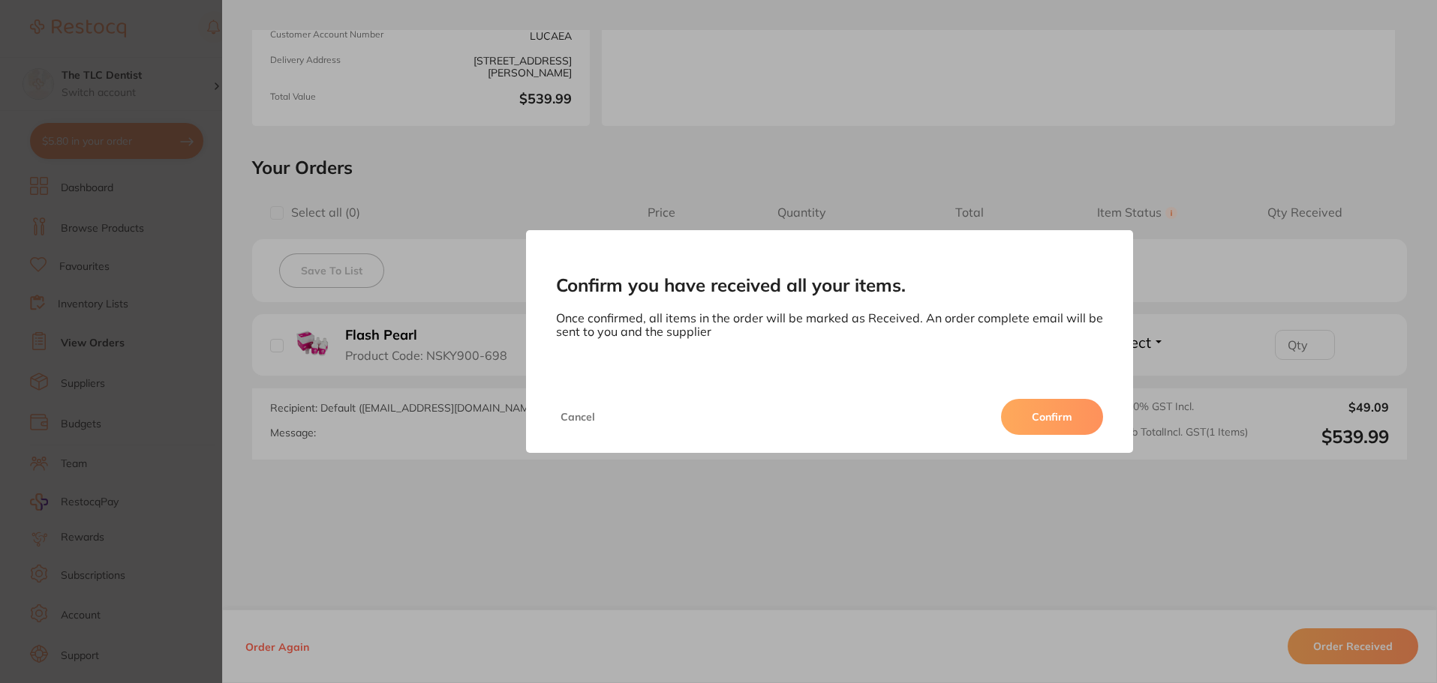
click at [1050, 410] on button "Confirm" at bounding box center [1052, 417] width 102 height 36
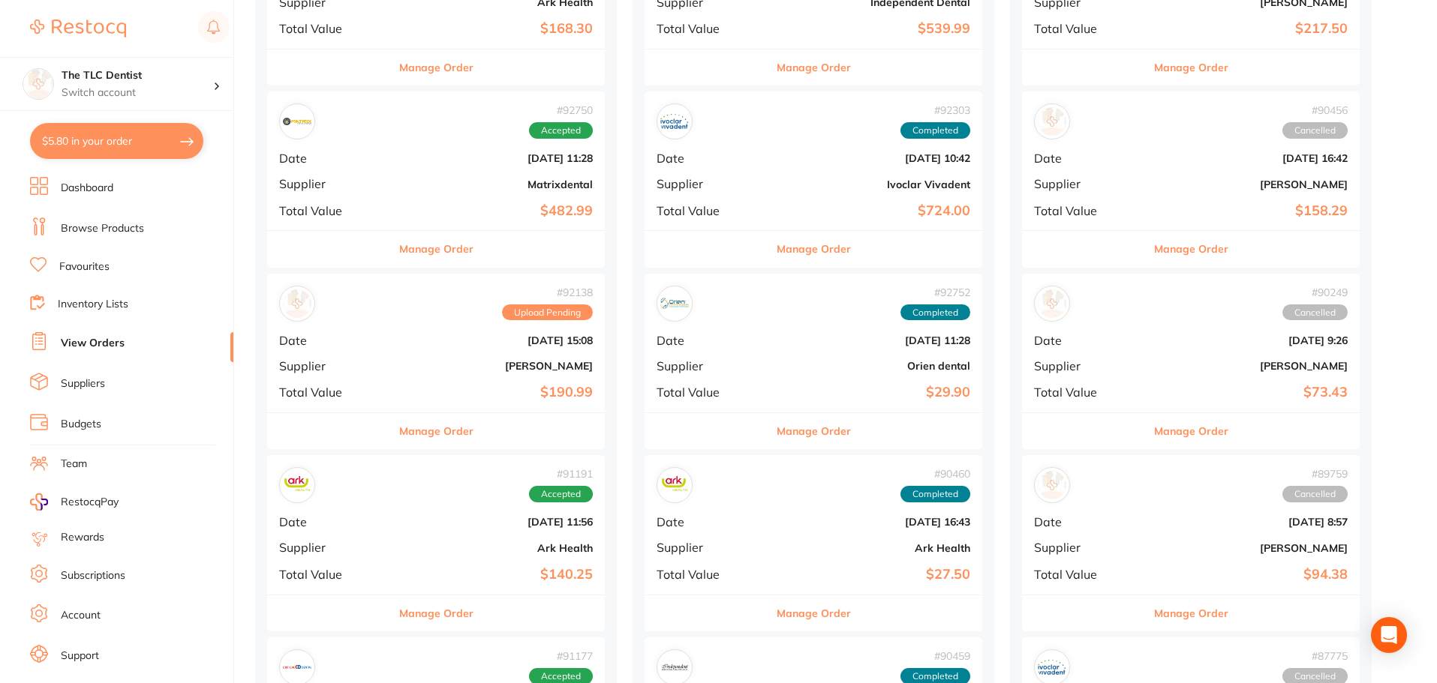
click at [403, 623] on button "Manage Order" at bounding box center [436, 614] width 74 height 36
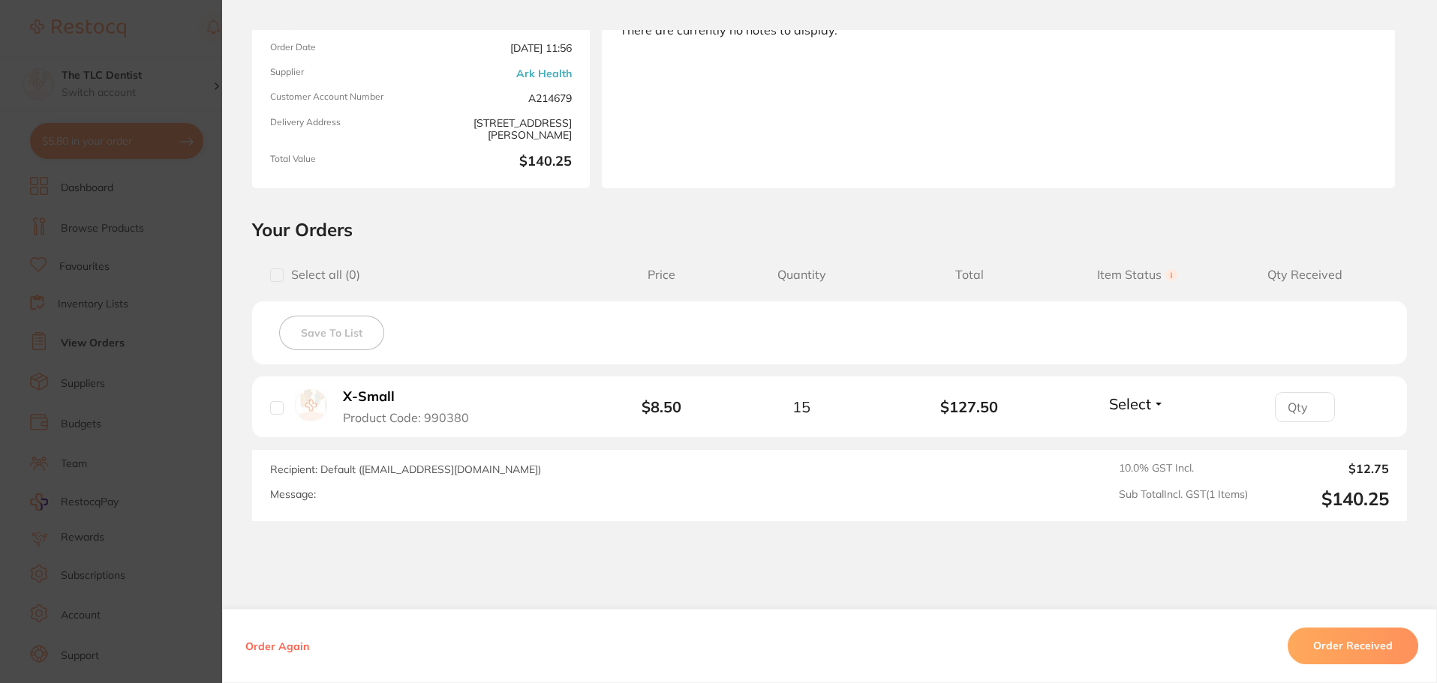
scroll to position [212, 0]
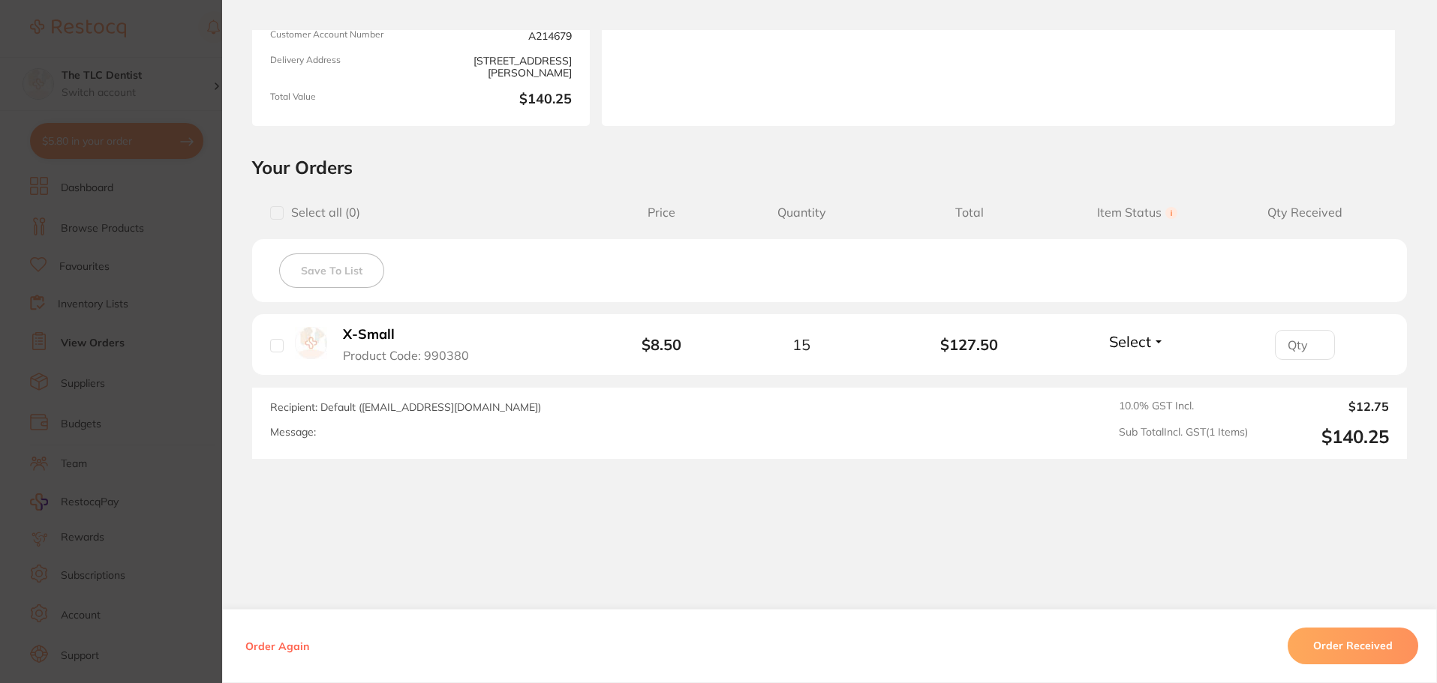
click at [1320, 631] on button "Order Received" at bounding box center [1352, 646] width 131 height 36
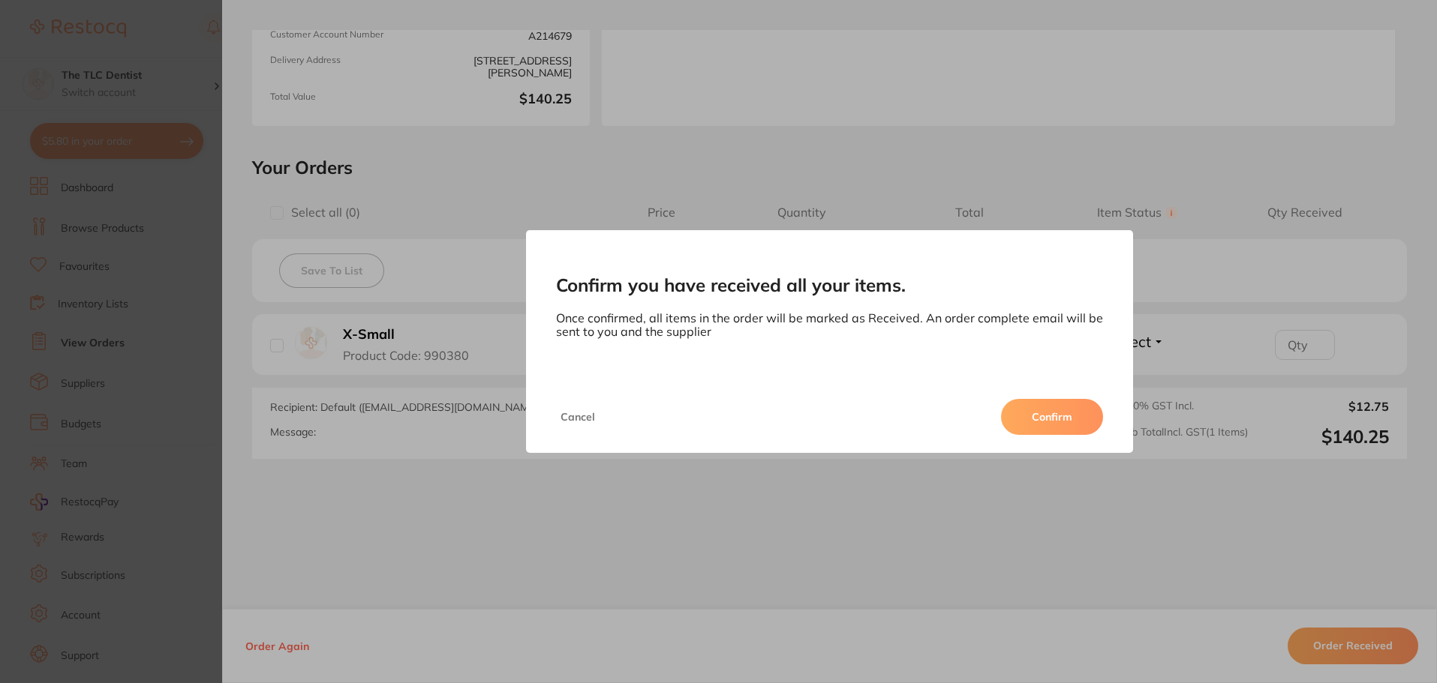
click at [583, 412] on button "Cancel" at bounding box center [578, 417] width 44 height 36
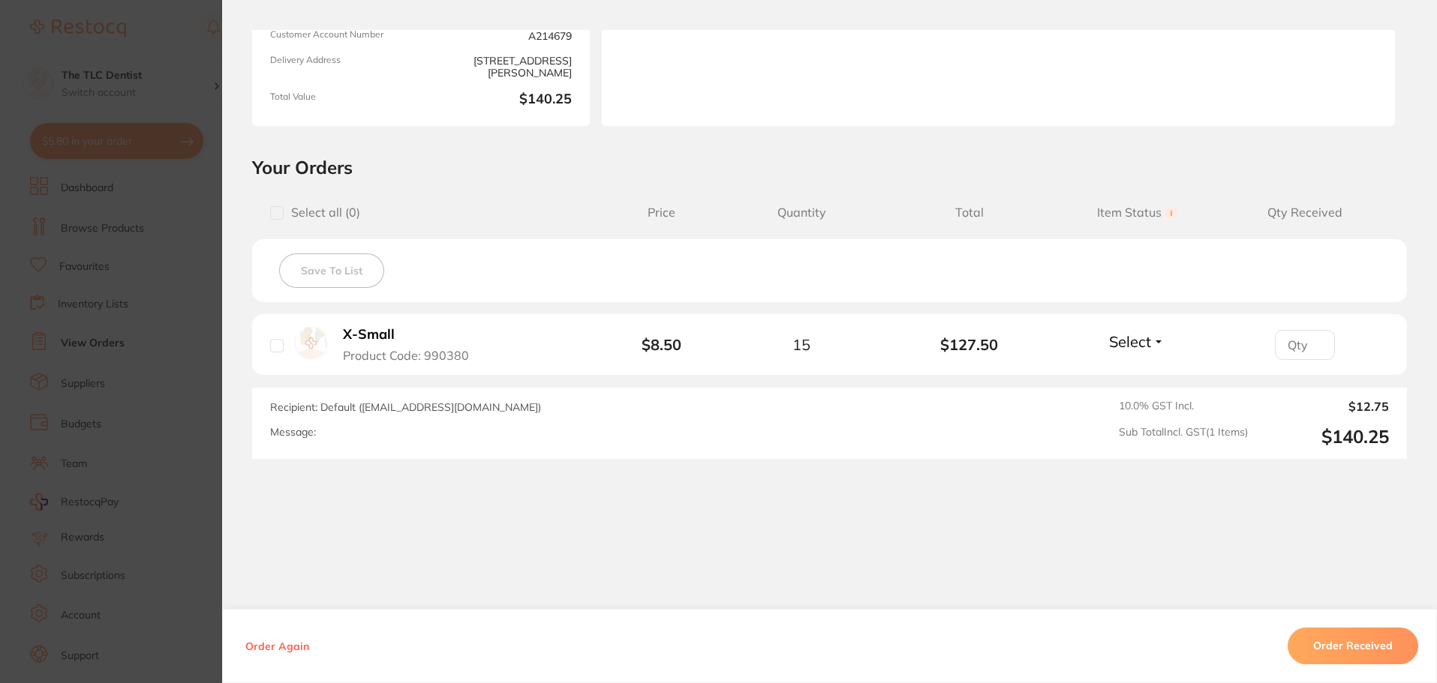
scroll to position [0, 0]
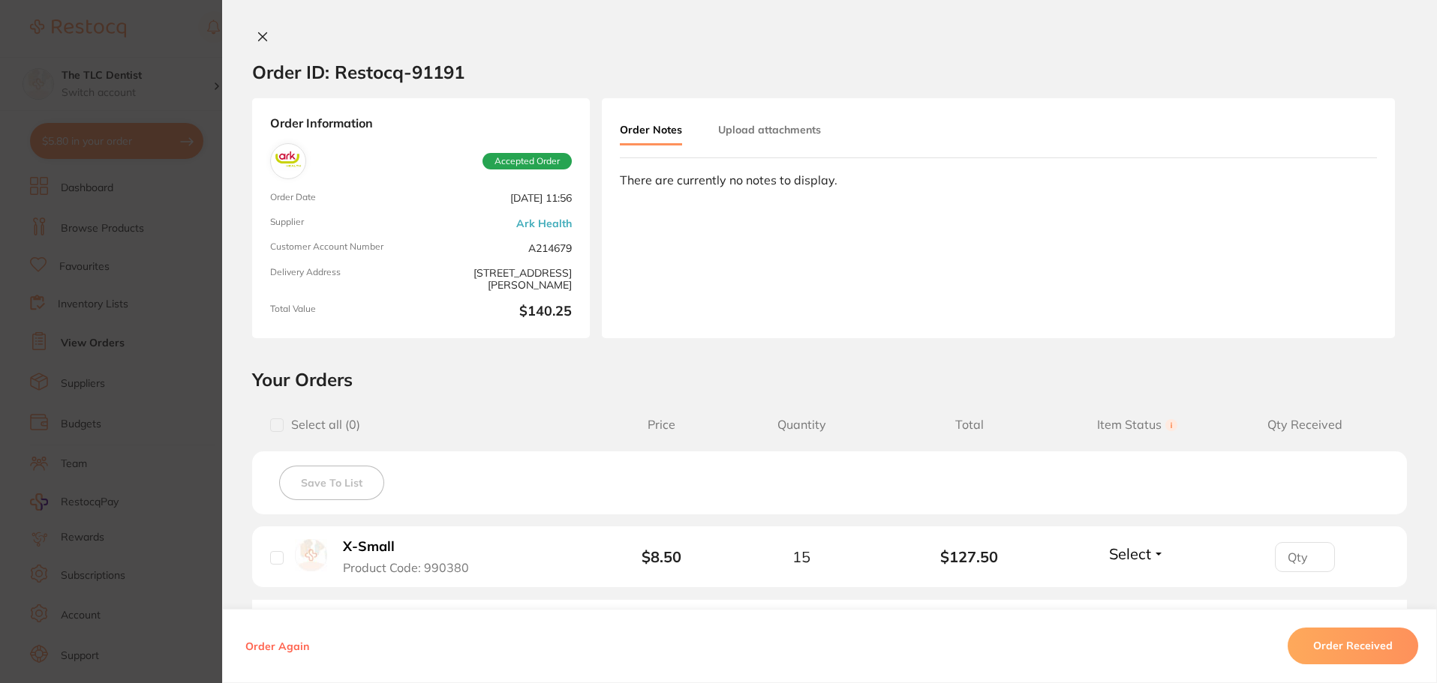
click at [257, 30] on button at bounding box center [262, 38] width 21 height 16
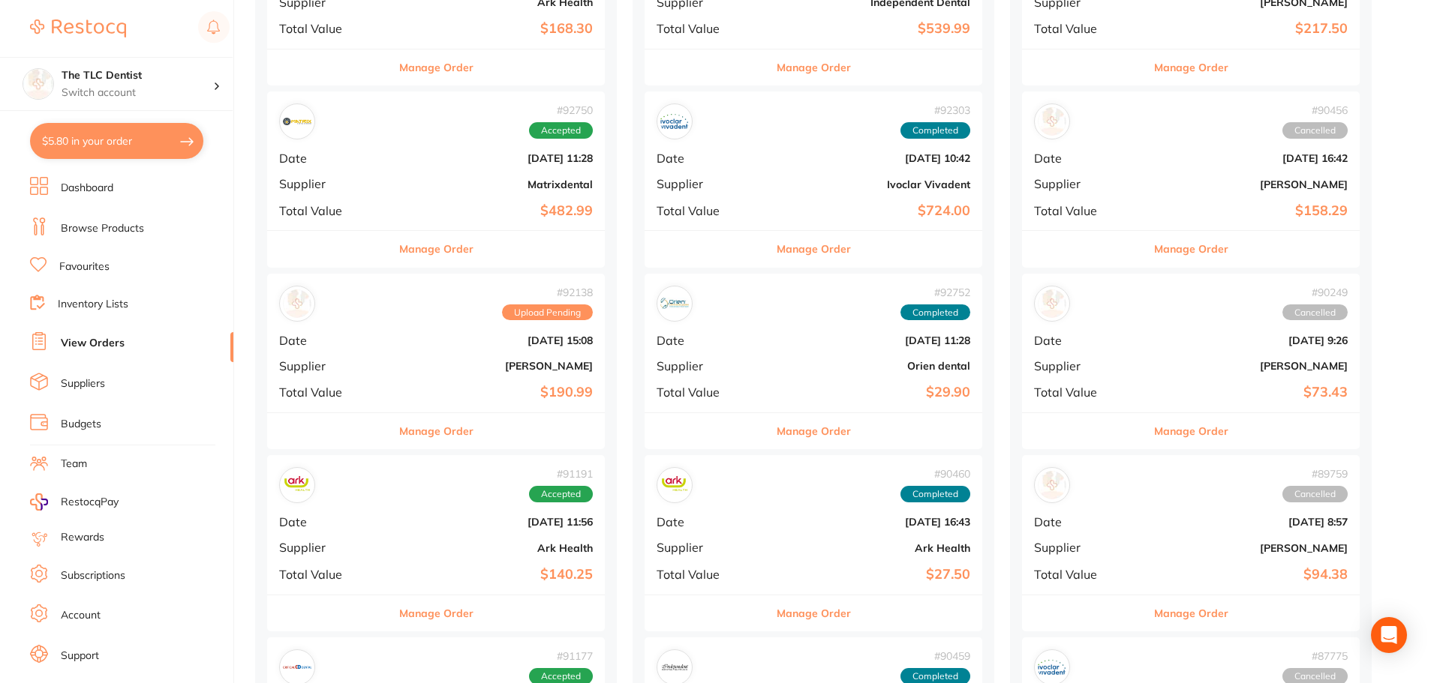
click at [399, 248] on button "Manage Order" at bounding box center [436, 249] width 74 height 36
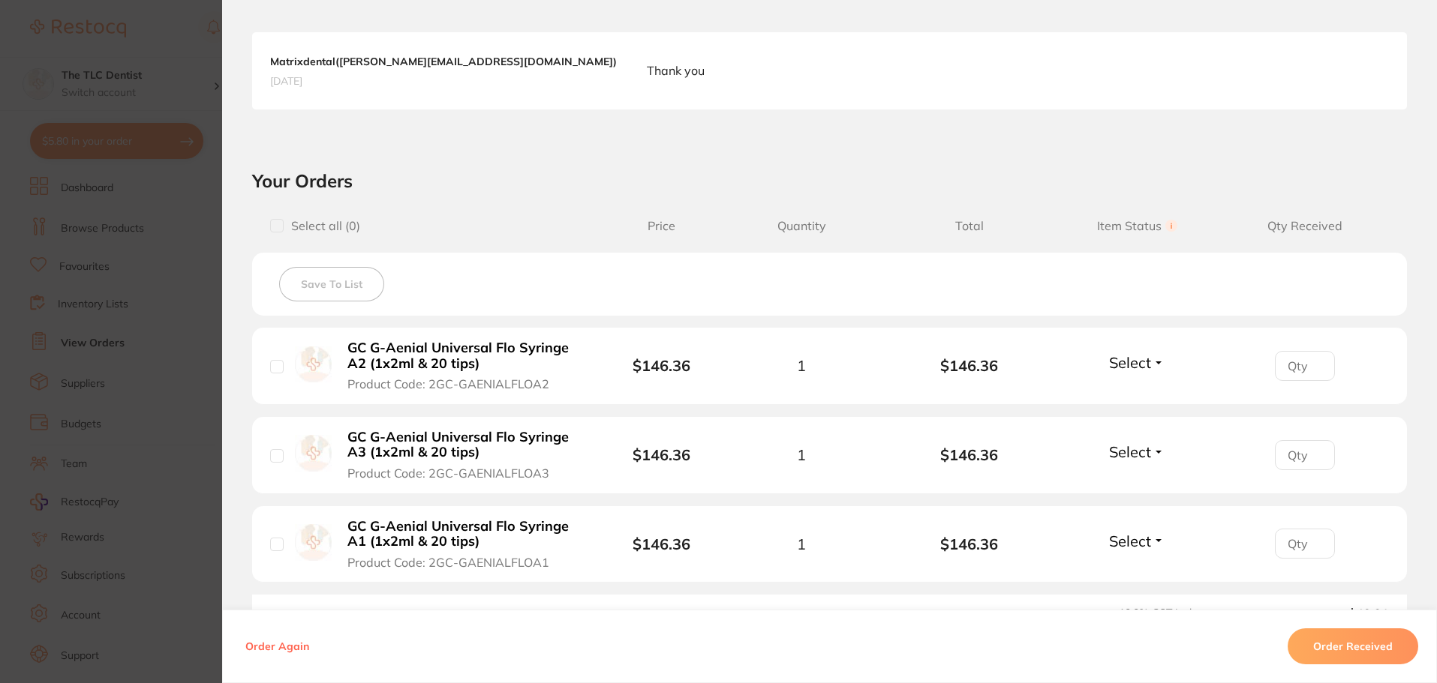
scroll to position [525, 0]
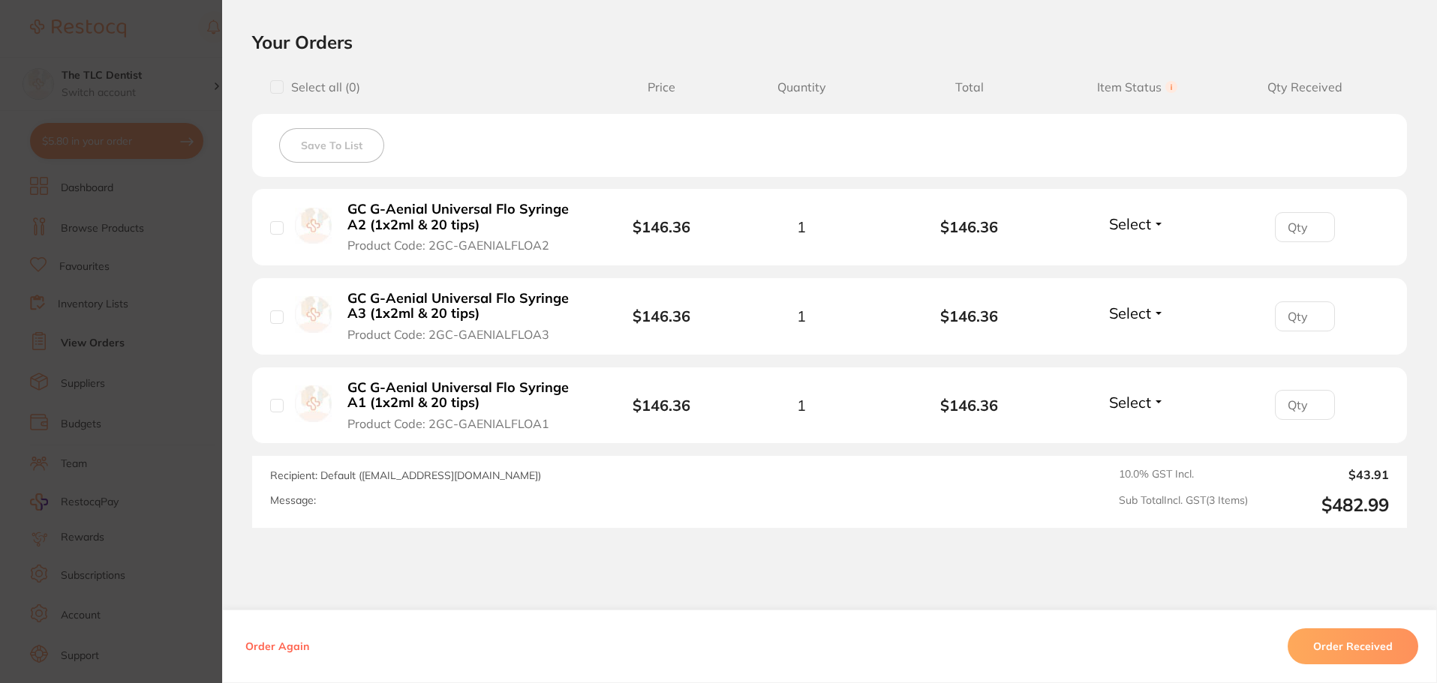
click at [125, 305] on section "Order ID: Restocq- 92750 Order Information Accepted Order Order Date [DATE] 11:…" at bounding box center [718, 341] width 1437 height 683
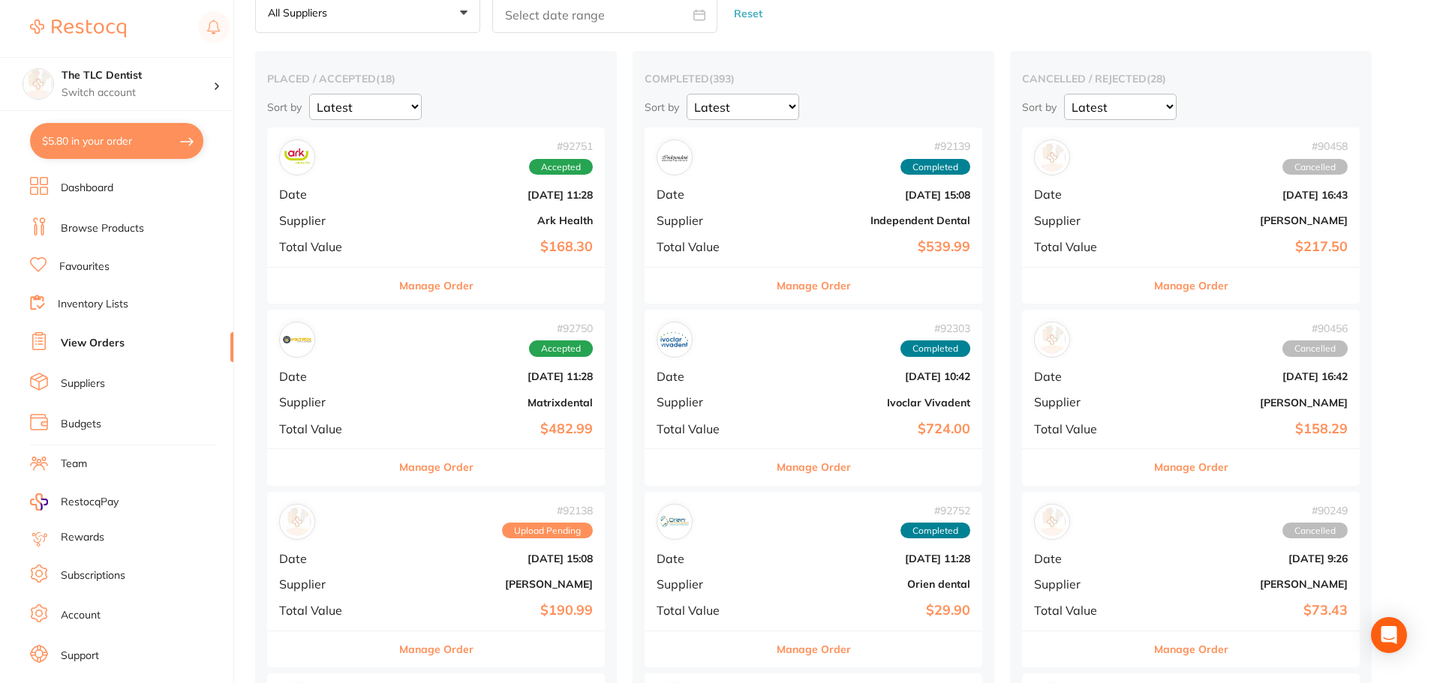
scroll to position [75, 0]
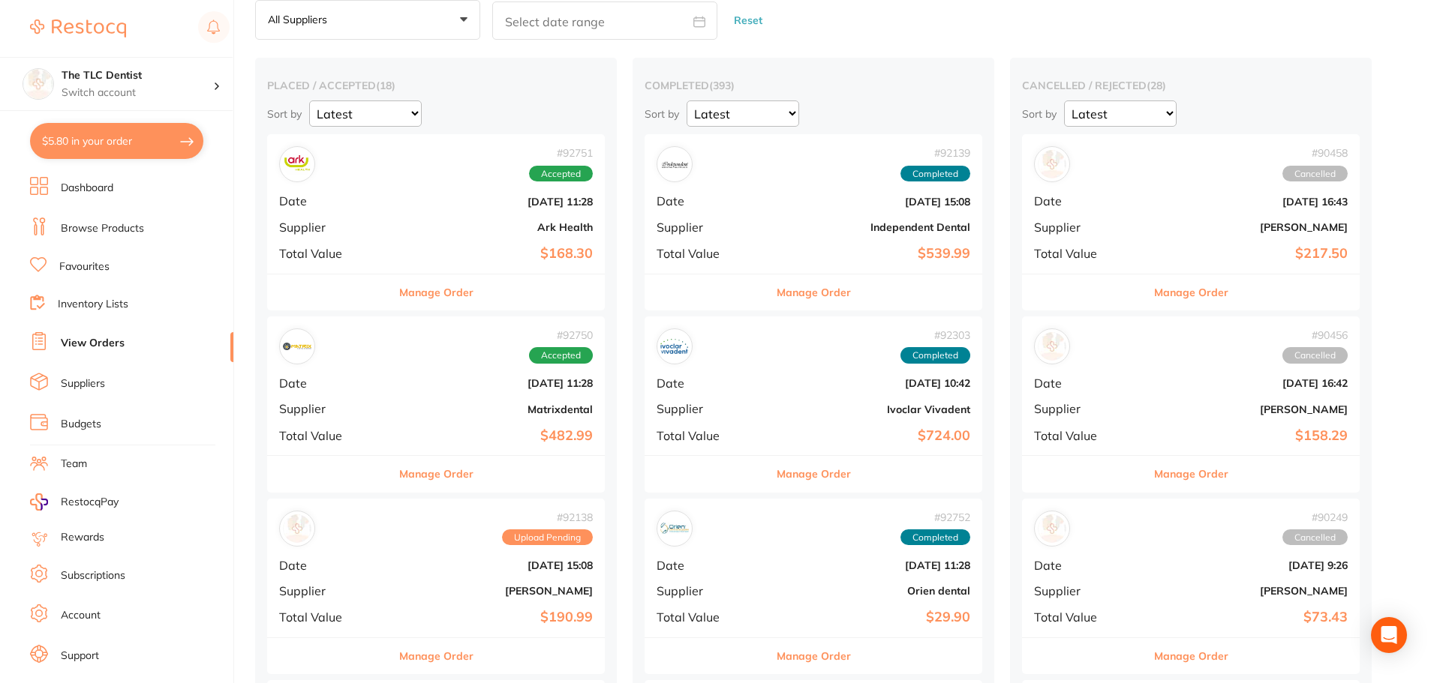
click at [399, 291] on button "Manage Order" at bounding box center [436, 293] width 74 height 36
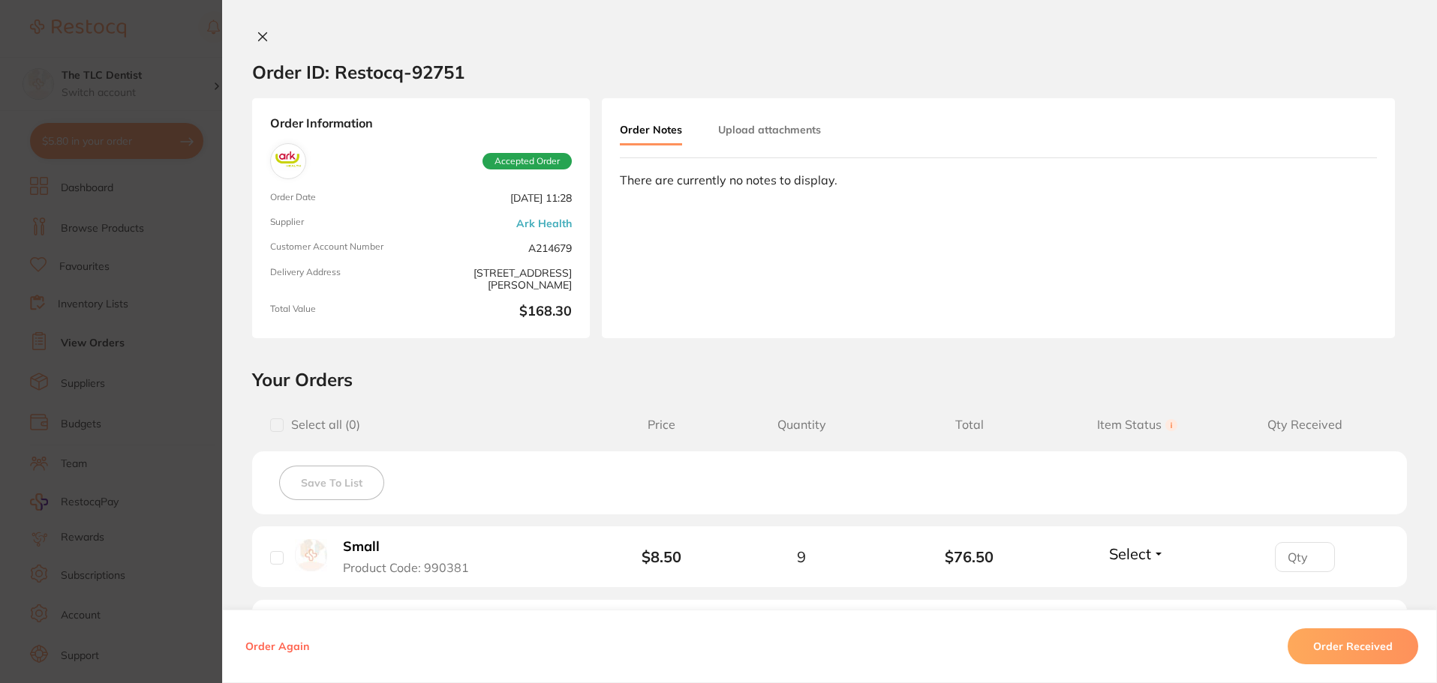
scroll to position [286, 0]
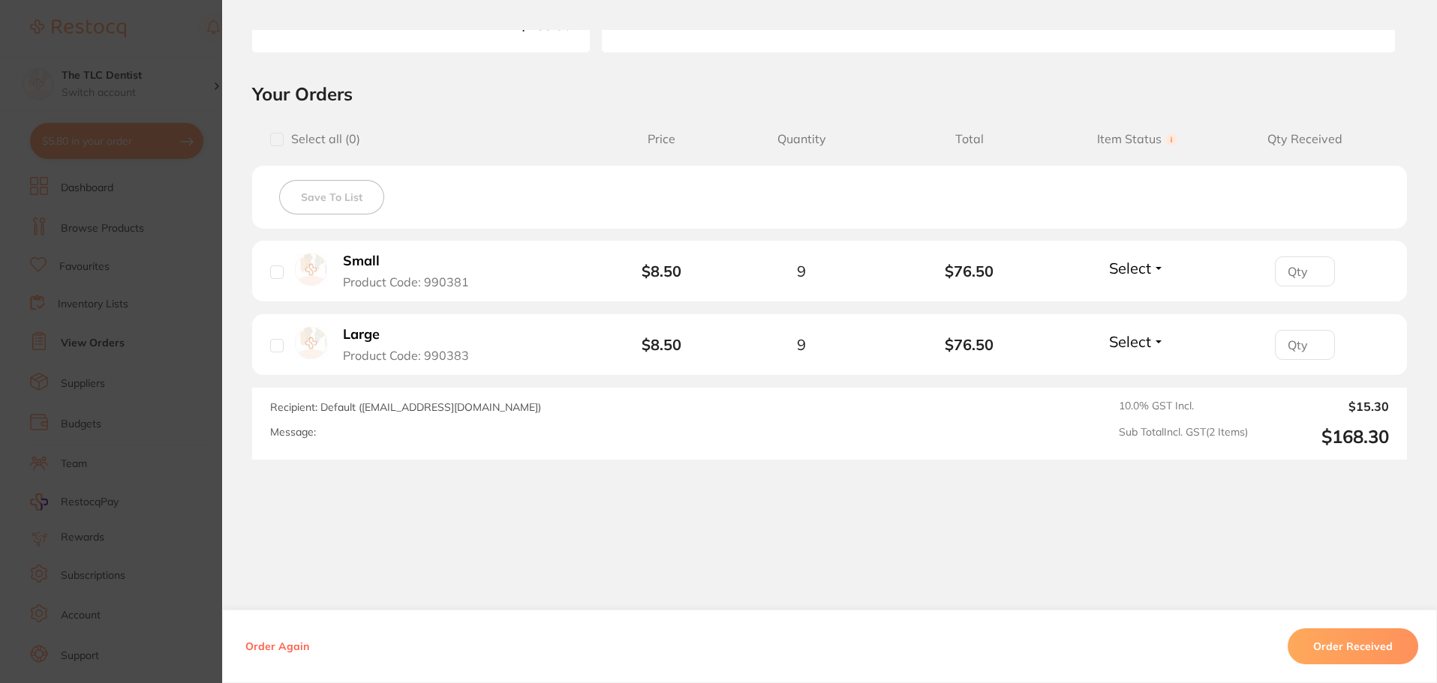
click at [153, 387] on section "Order ID: Restocq- 92751 Order Information Accepted Order Order Date [DATE] 11:…" at bounding box center [718, 341] width 1437 height 683
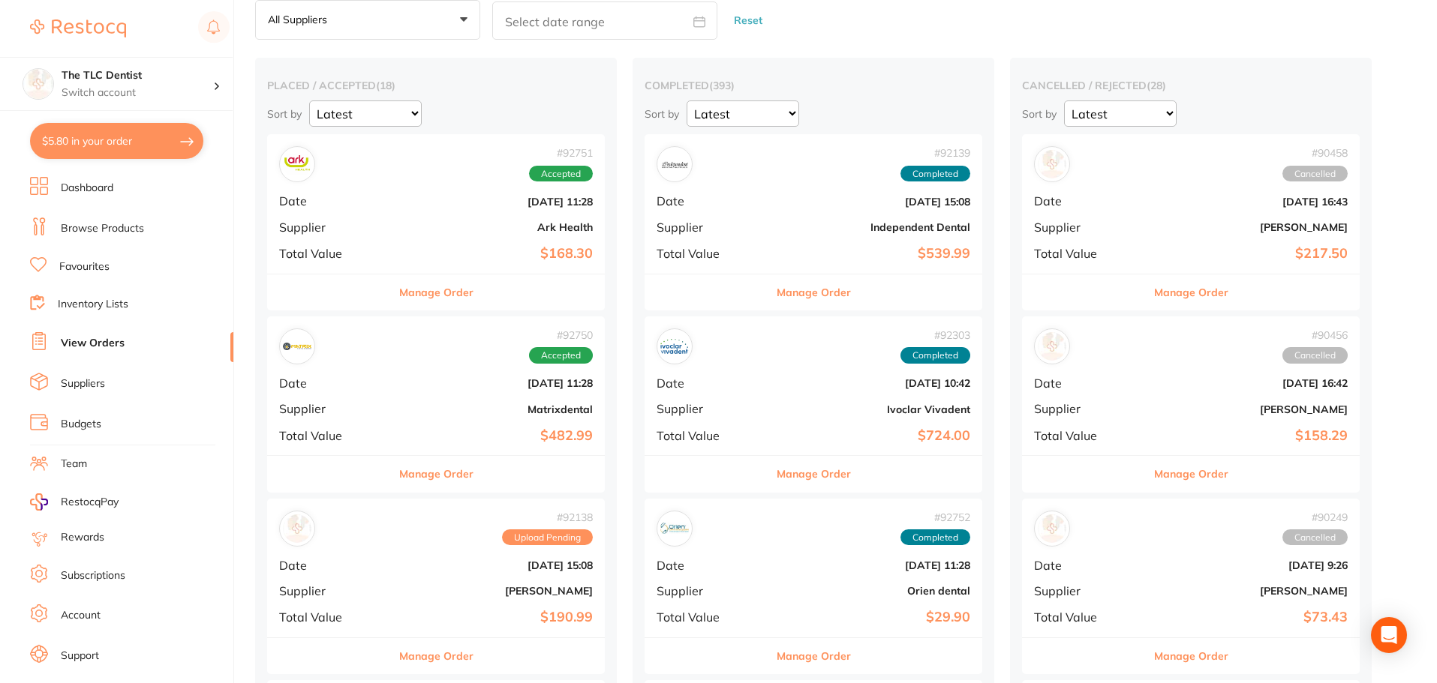
scroll to position [300, 0]
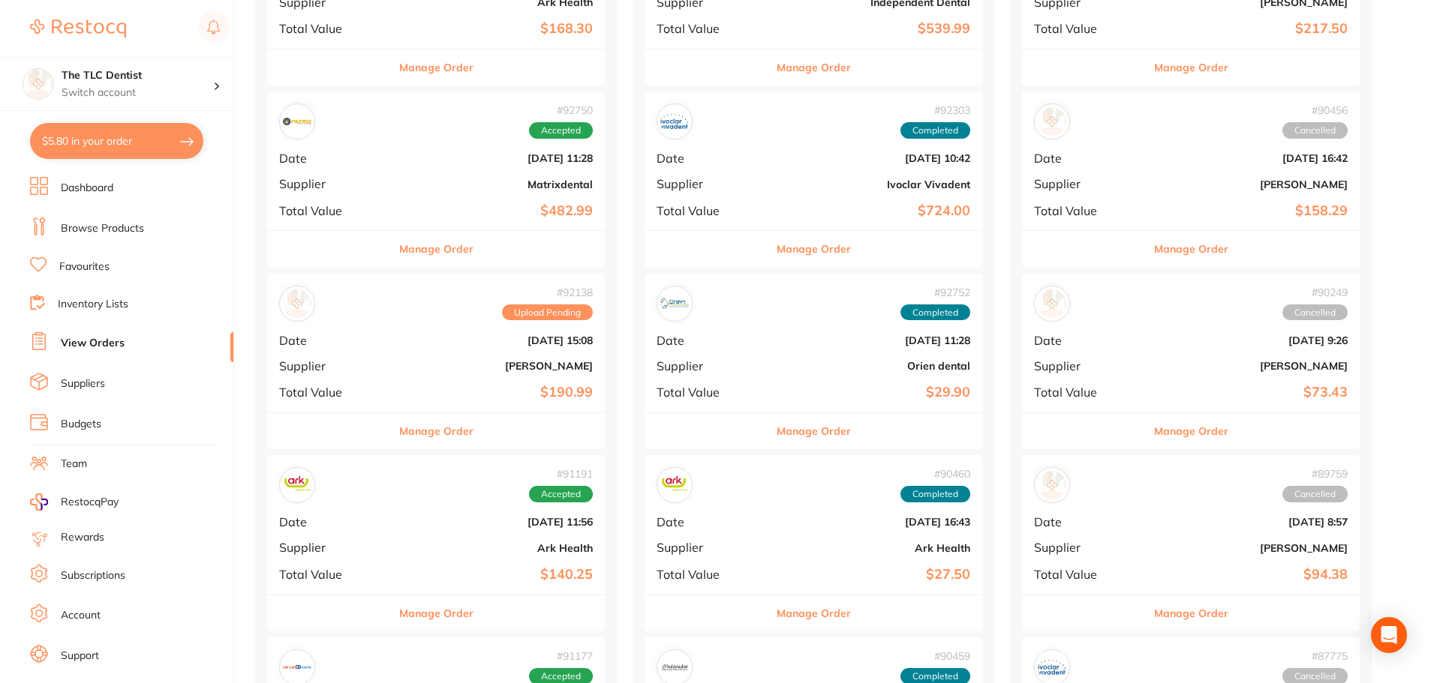
click at [399, 430] on button "Manage Order" at bounding box center [436, 431] width 74 height 36
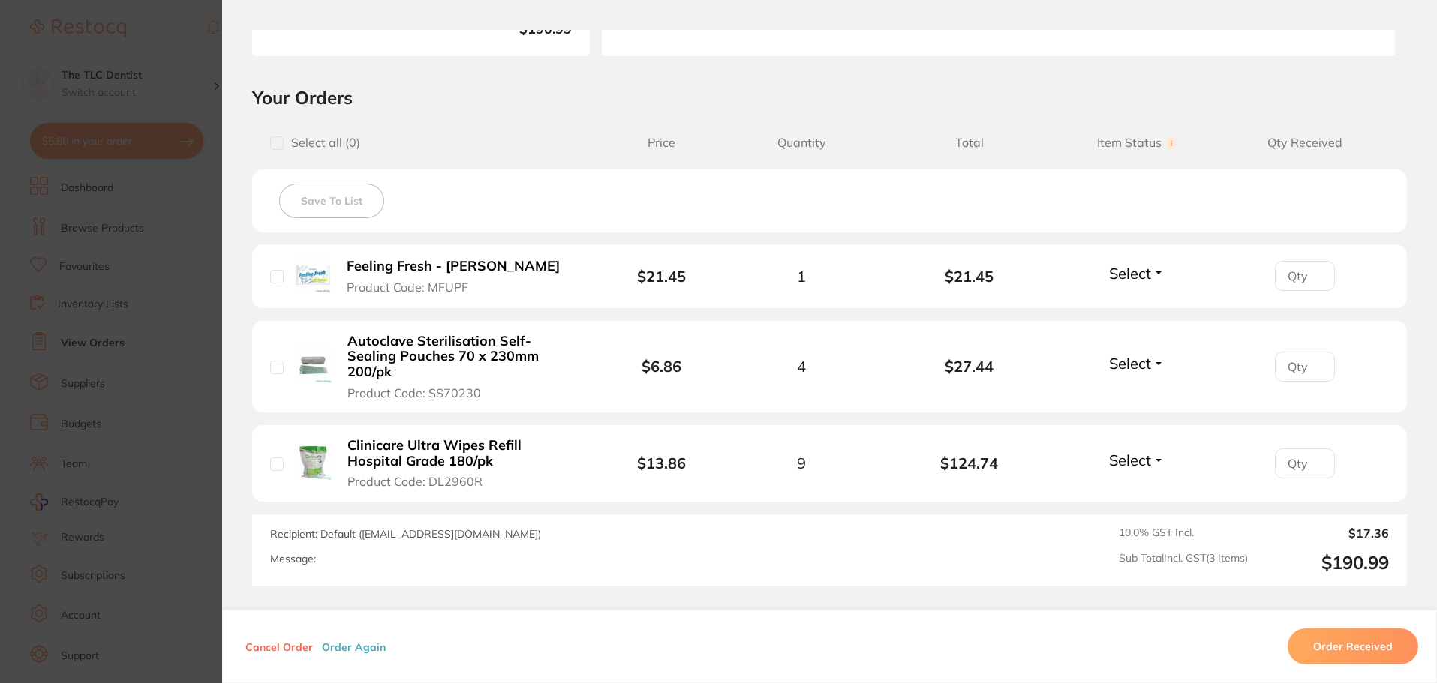
scroll to position [300, 0]
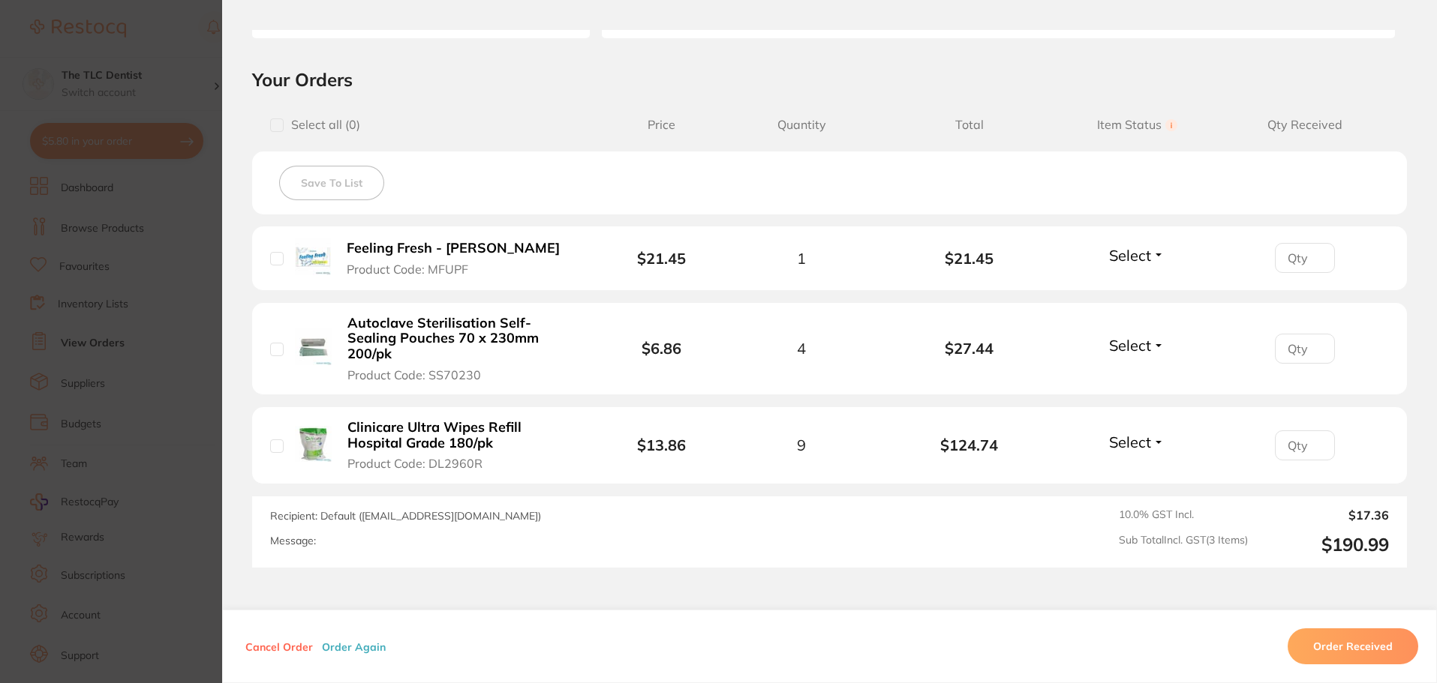
click at [437, 509] on span "Recipient: Default ( [EMAIL_ADDRESS][DOMAIN_NAME] )" at bounding box center [405, 516] width 271 height 14
click at [497, 509] on div "Recipient: Default ( [EMAIL_ADDRESS][DOMAIN_NAME] ) Message:" at bounding box center [605, 532] width 671 height 47
click at [488, 509] on span "Recipient: Default ( [EMAIL_ADDRESS][DOMAIN_NAME] )" at bounding box center [405, 516] width 271 height 14
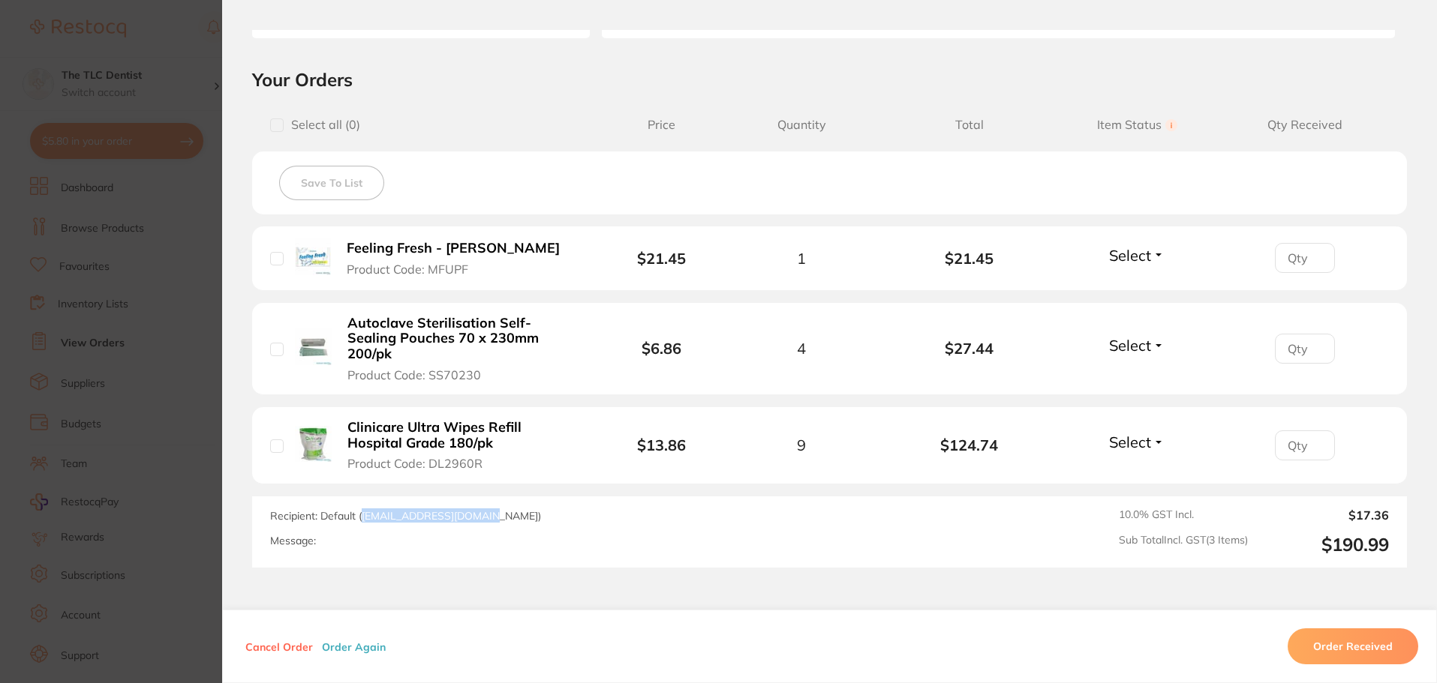
drag, startPoint x: 488, startPoint y: 499, endPoint x: 358, endPoint y: 503, distance: 129.9
click at [358, 509] on span "Recipient: Default ( [EMAIL_ADDRESS][DOMAIN_NAME] )" at bounding box center [405, 516] width 271 height 14
copy span "[EMAIL_ADDRESS][DOMAIN_NAME]"
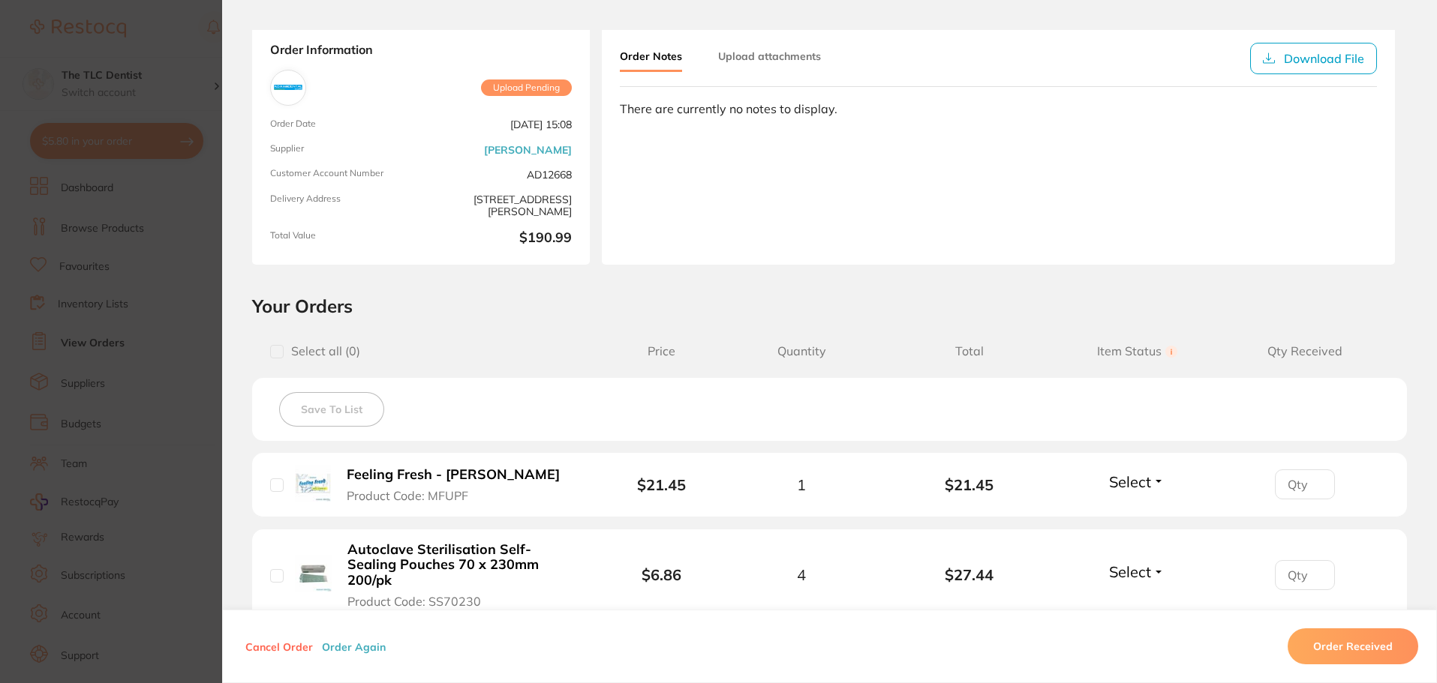
scroll to position [0, 0]
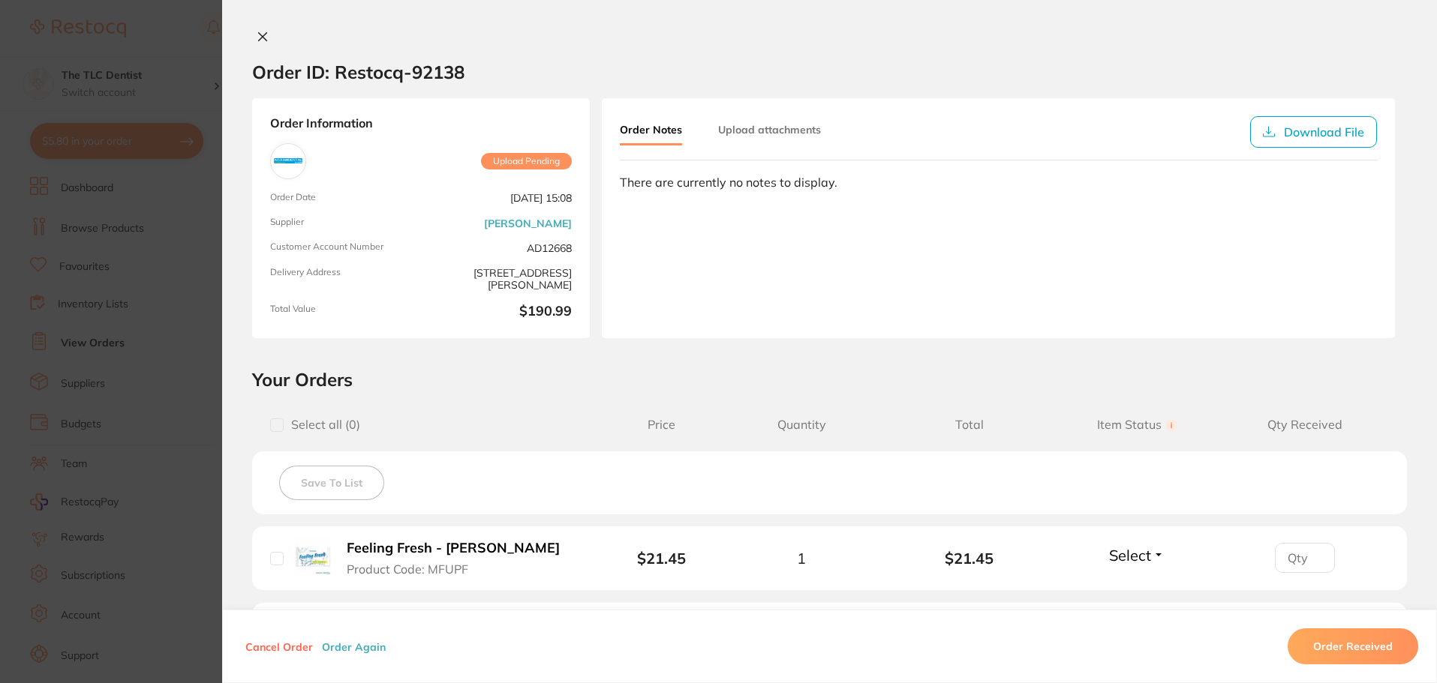
click at [398, 79] on h2 "Order ID: Restocq- 92138" at bounding box center [358, 72] width 212 height 23
copy h2 "Order ID: Restocq- 92138"
